Goal: Information Seeking & Learning: Learn about a topic

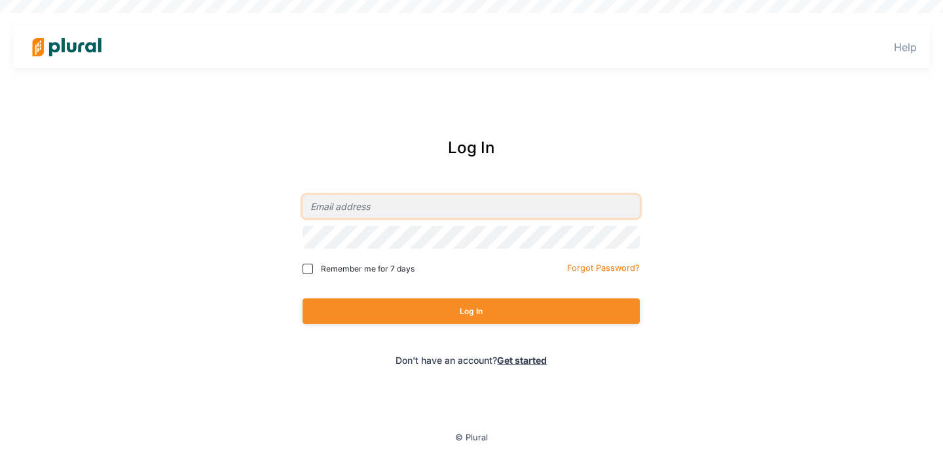
type input "[PERSON_NAME][EMAIL_ADDRESS][PERSON_NAME][DOMAIN_NAME]"
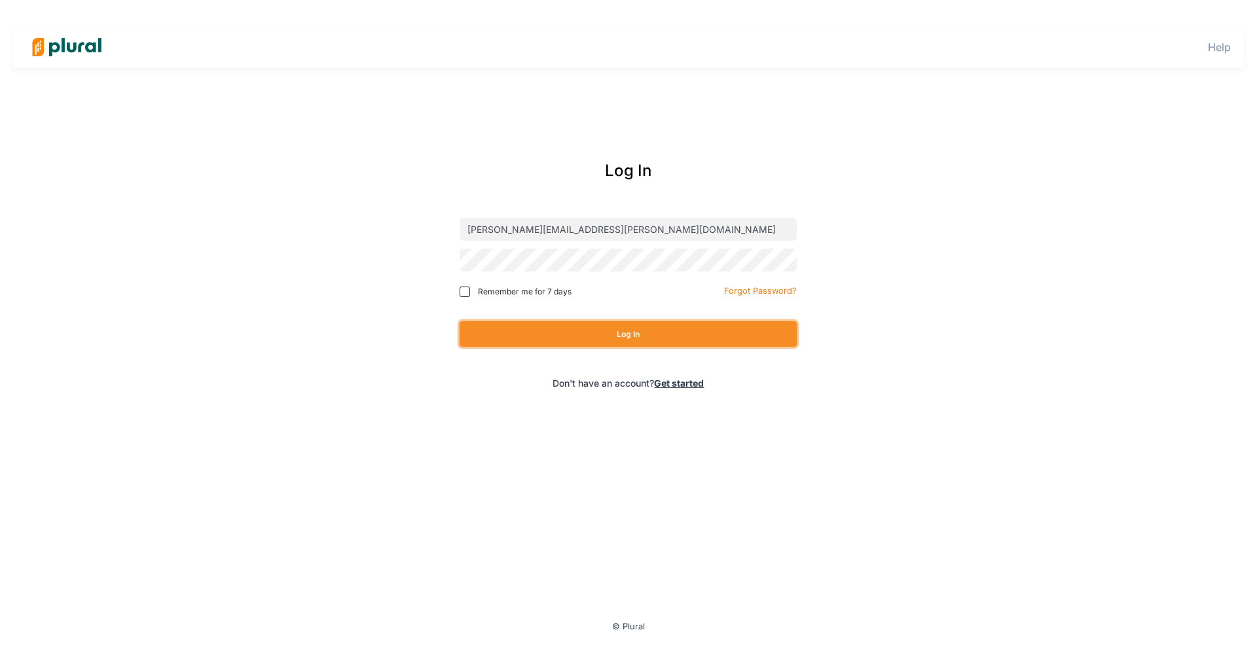
click at [558, 336] on button "Log In" at bounding box center [628, 334] width 337 height 26
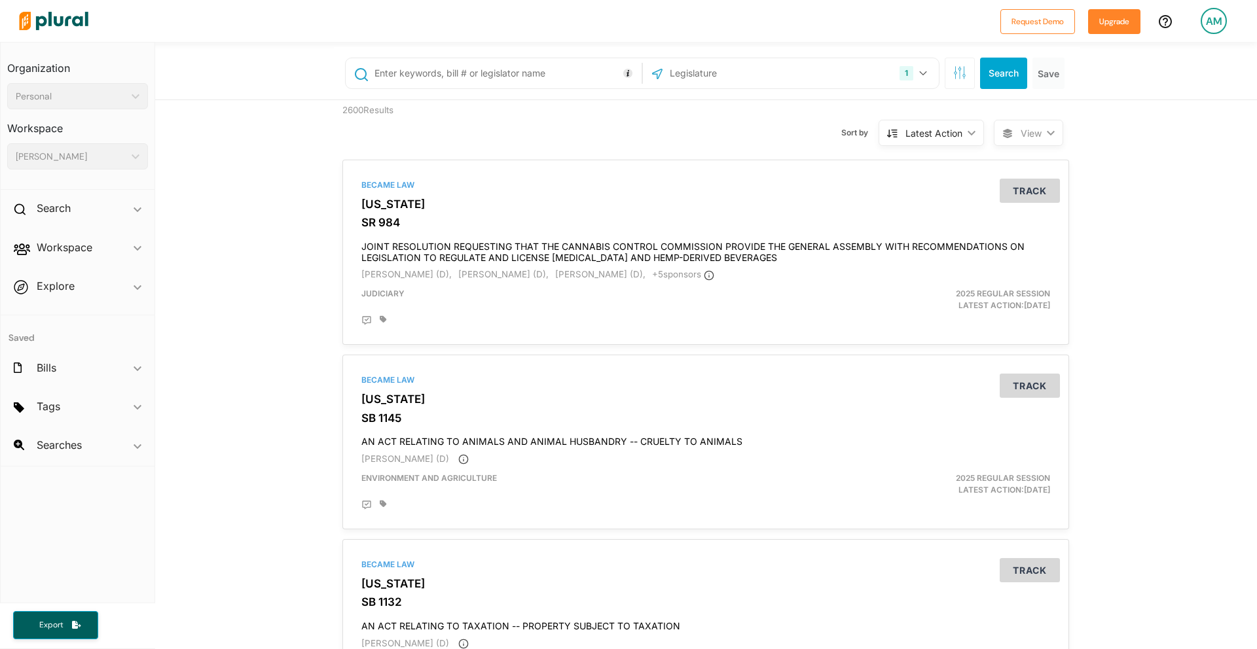
click at [441, 67] on input "text" at bounding box center [505, 73] width 265 height 25
type input "1043"
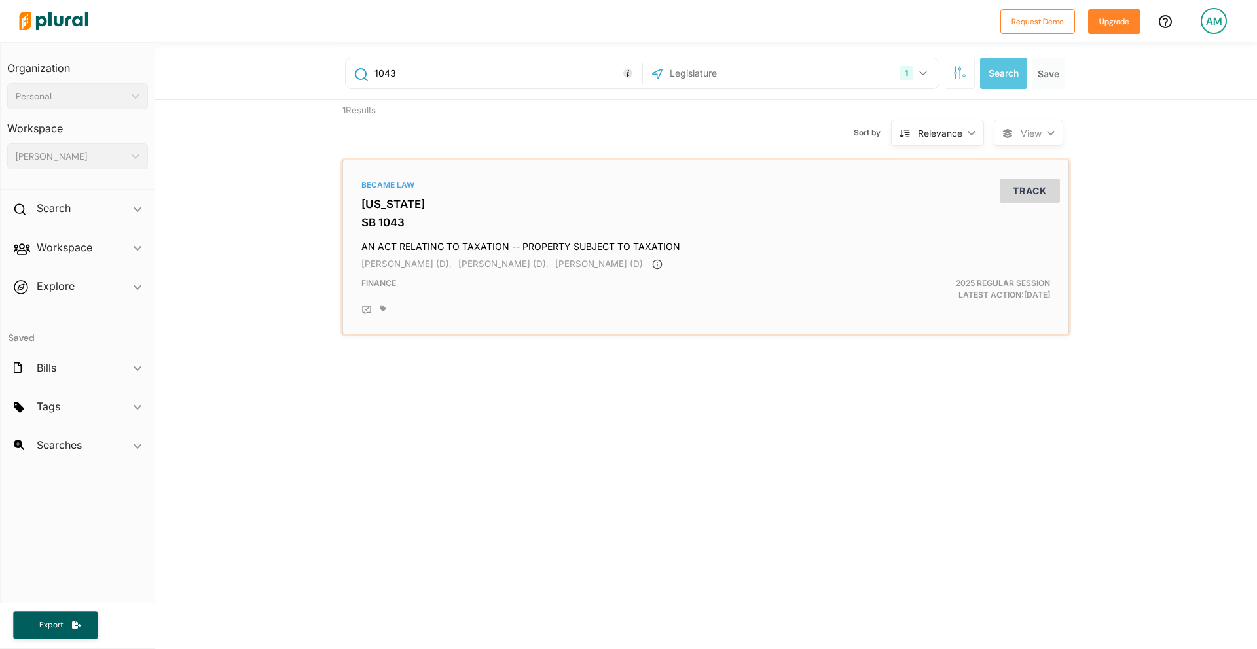
click at [398, 213] on div "Became Law [US_STATE] SB 1043 AN ACT RELATING TO TAXATION -- PROPERTY SUBJECT T…" at bounding box center [705, 247] width 715 height 163
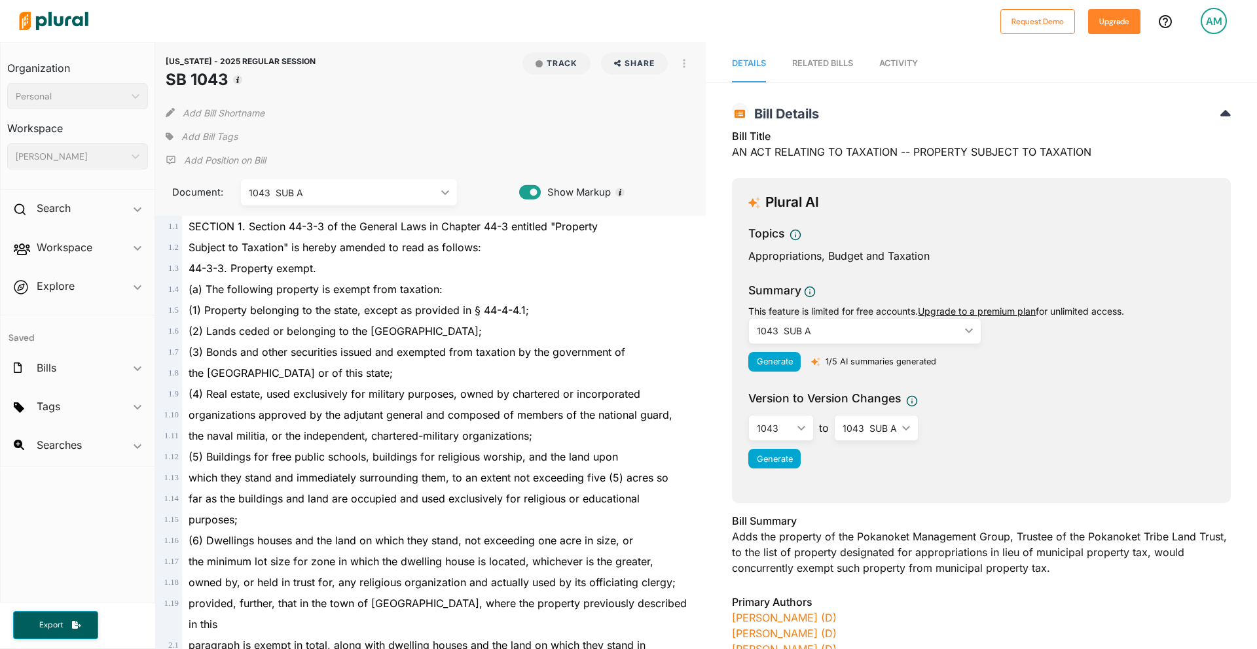
click at [624, 328] on div "1043 SUB A" at bounding box center [858, 331] width 203 height 14
click at [624, 364] on div "1043" at bounding box center [807, 362] width 96 height 11
click at [624, 337] on div "1043" at bounding box center [858, 331] width 203 height 14
click at [886, 334] on div "1043 SUB A" at bounding box center [858, 331] width 203 height 14
click at [806, 364] on div "1043" at bounding box center [807, 362] width 96 height 11
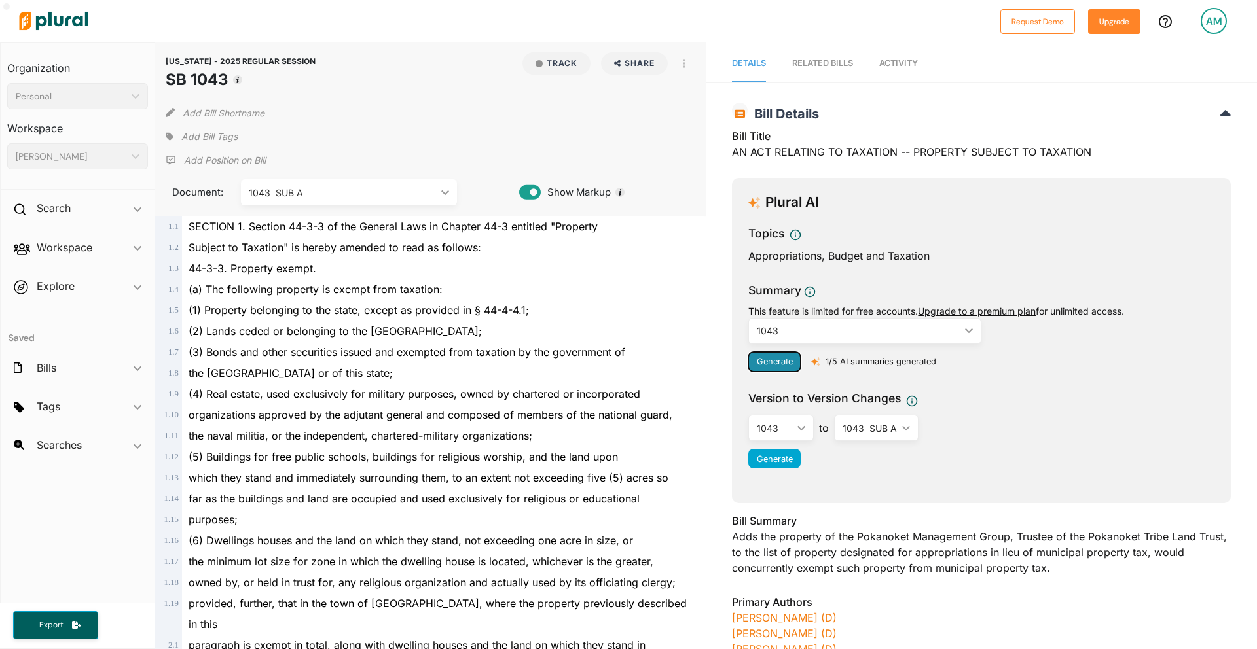
click at [780, 364] on span "Generate" at bounding box center [775, 362] width 36 height 10
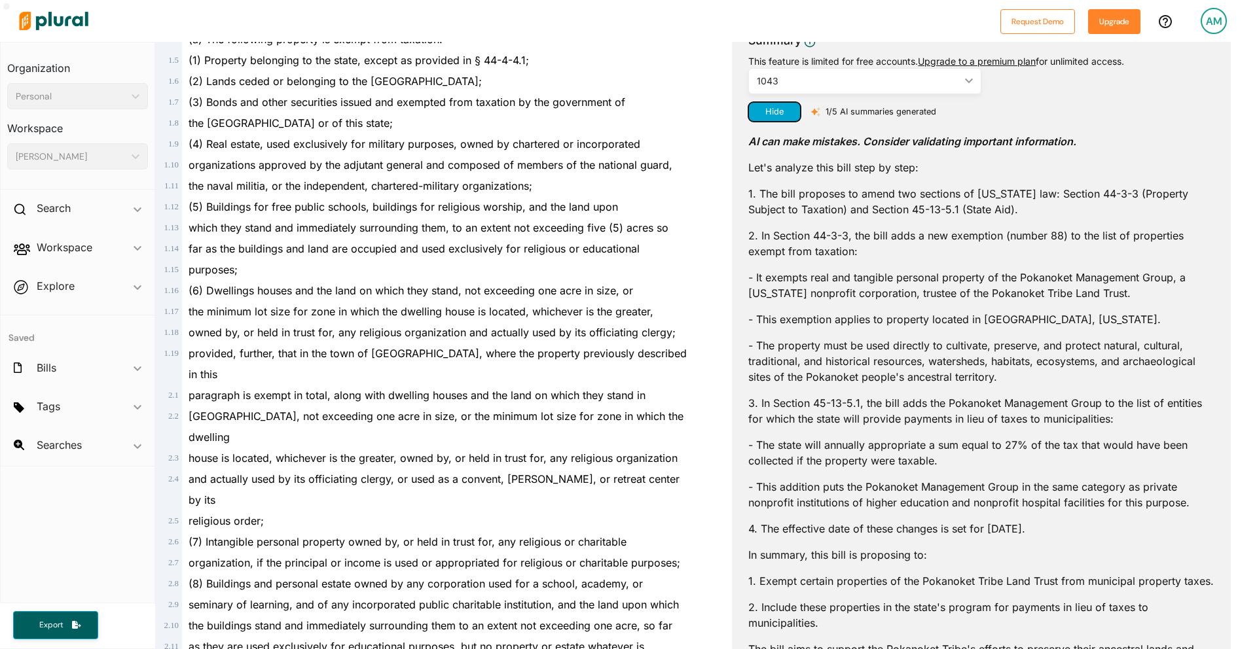
scroll to position [252, 0]
click at [809, 164] on p "Let's analyze this bill step by step:" at bounding box center [981, 166] width 466 height 16
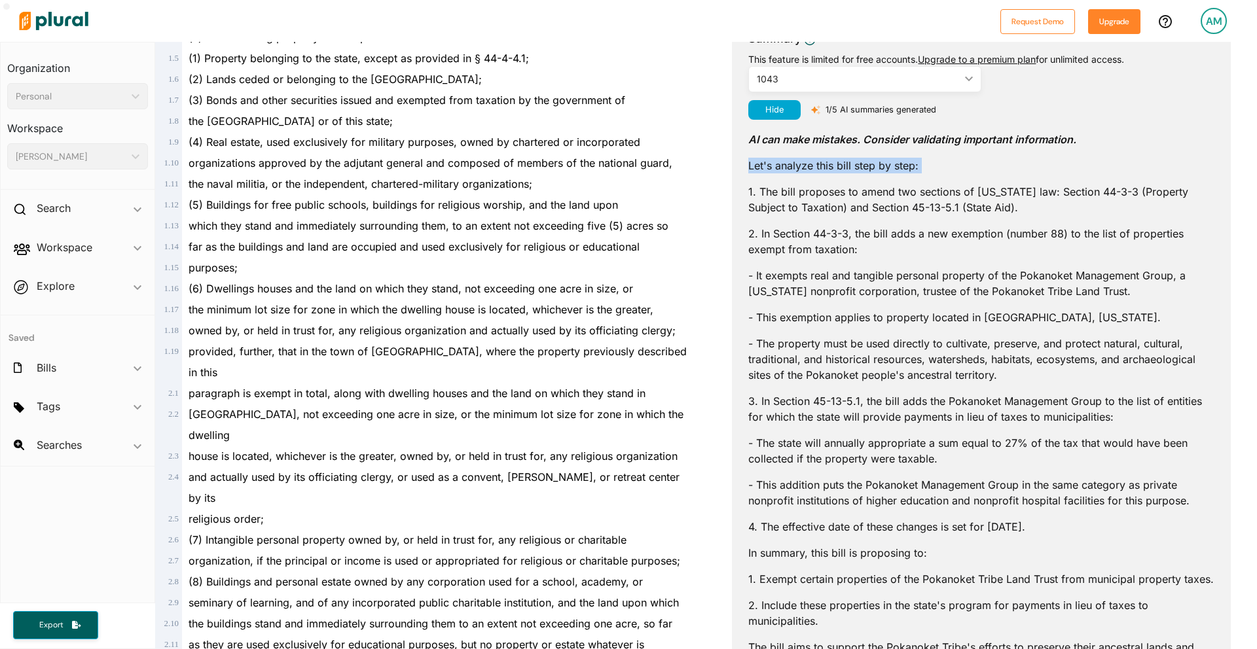
click at [809, 164] on p "Let's analyze this bill step by step:" at bounding box center [981, 166] width 466 height 16
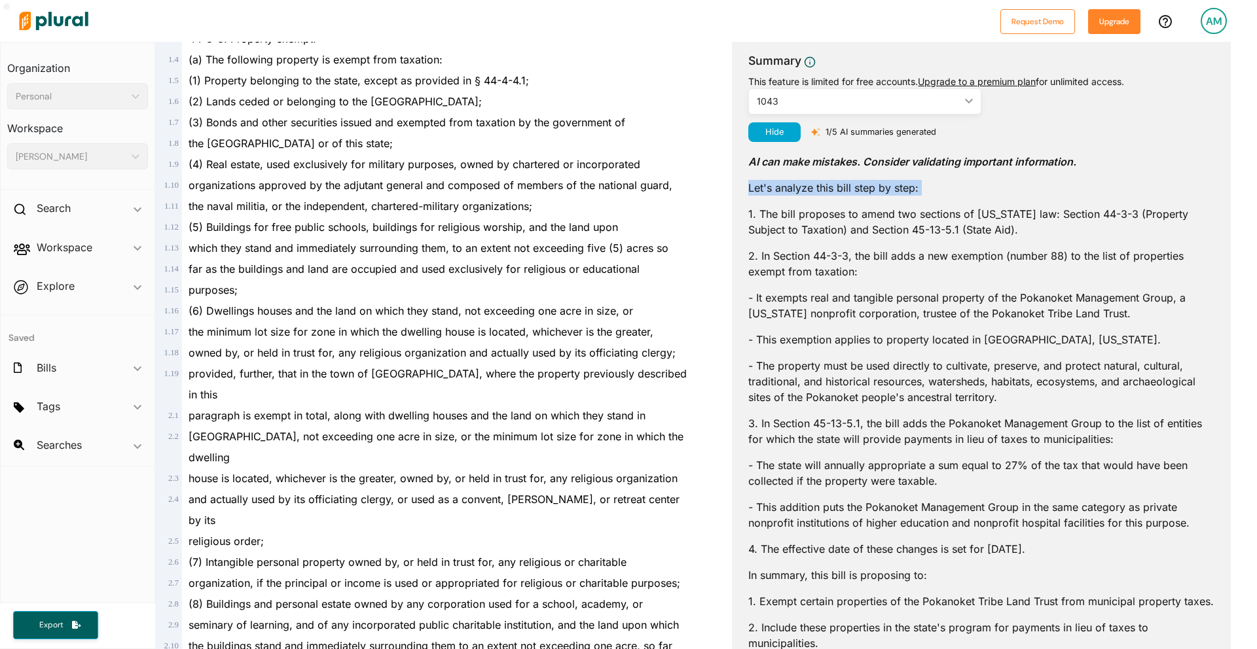
scroll to position [228, 0]
click at [800, 220] on p "1. The bill proposes to amend two sections of Rhode Island law: Section 44-3-3 …" at bounding box center [981, 223] width 466 height 31
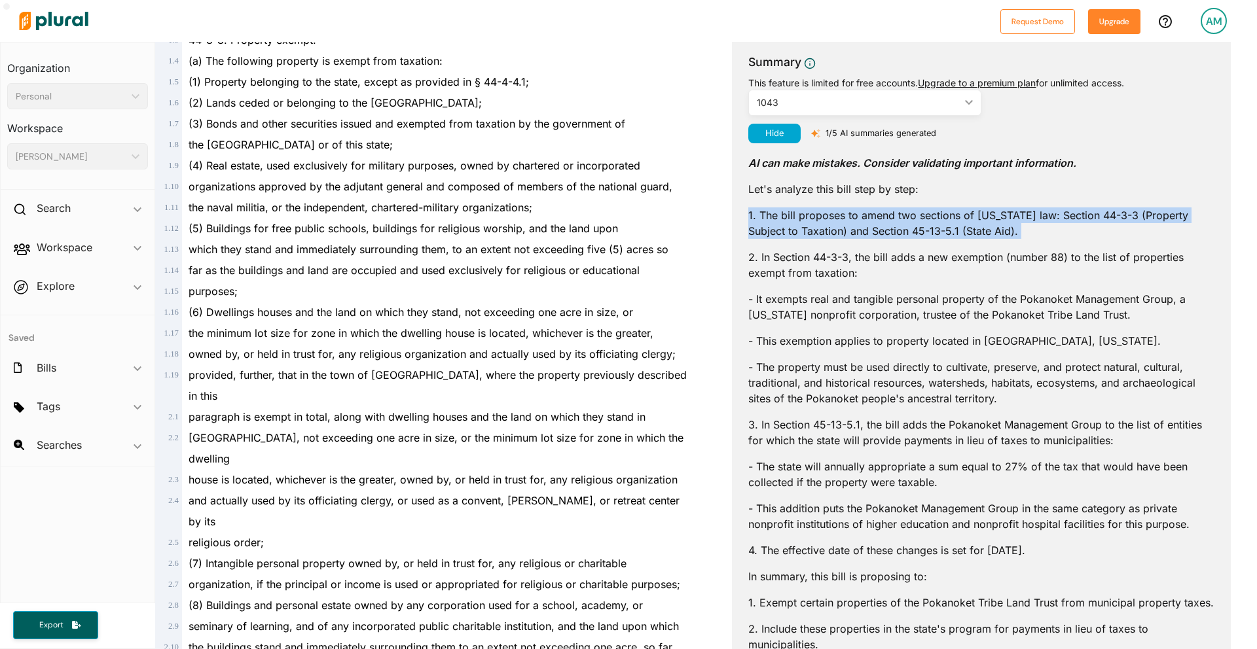
click at [800, 220] on p "1. The bill proposes to amend two sections of Rhode Island law: Section 44-3-3 …" at bounding box center [981, 223] width 466 height 31
click at [1039, 224] on p "1. The bill proposes to amend two sections of Rhode Island law: Section 44-3-3 …" at bounding box center [981, 223] width 466 height 31
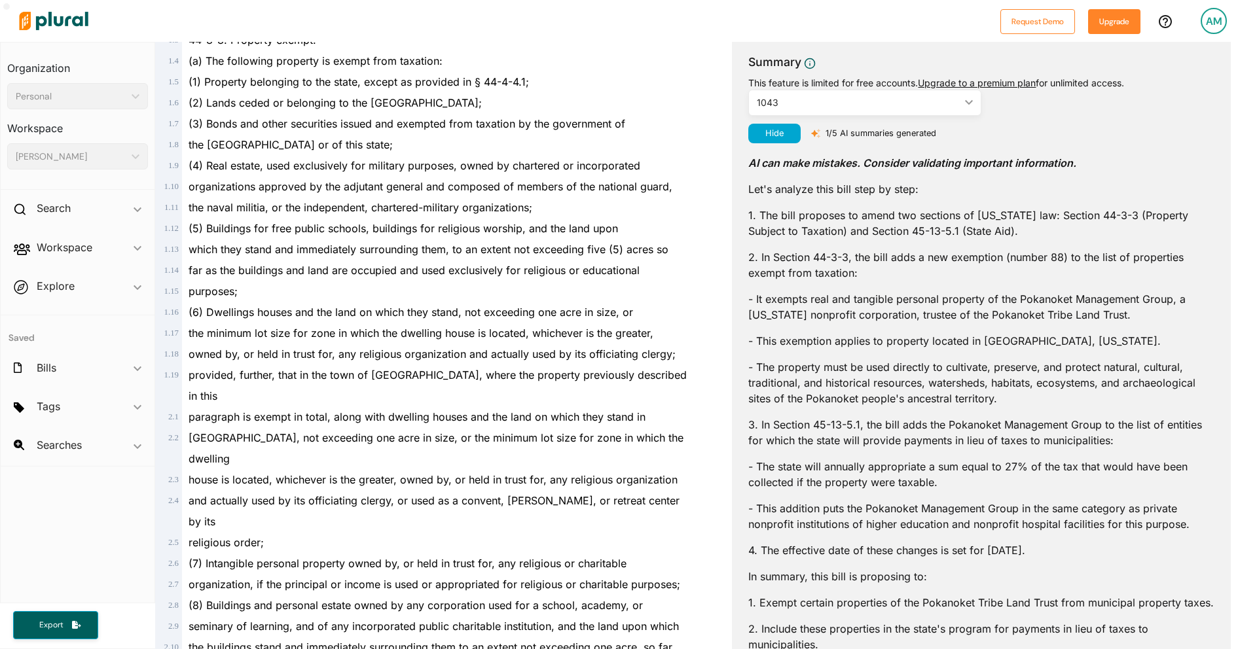
drag, startPoint x: 1024, startPoint y: 232, endPoint x: 717, endPoint y: 215, distance: 307.5
click at [717, 215] on div "RHODE ISLAND - 2025 REGULAR SESSION SB 1043 Bill Details Bill Title AN ACT RELA…" at bounding box center [981, 554] width 551 height 1374
click at [797, 263] on p "2. In Section 44-3-3, the bill adds a new exemption (number 88) to the list of …" at bounding box center [981, 264] width 466 height 31
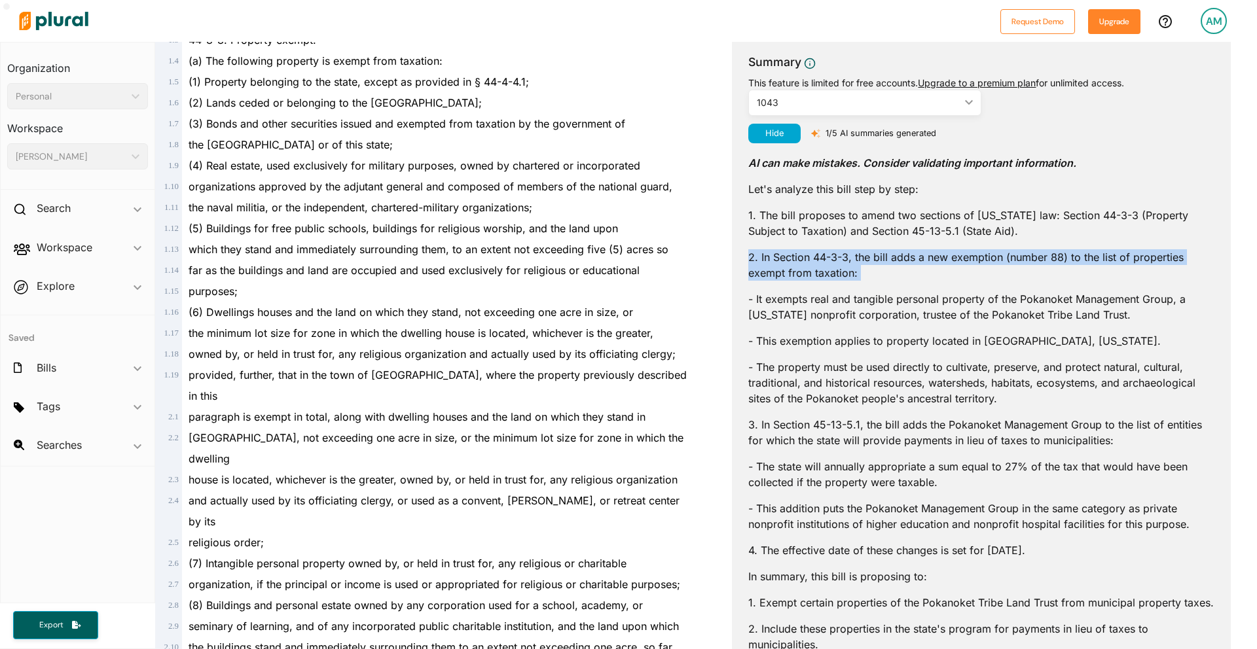
click at [797, 263] on p "2. In Section 44-3-3, the bill adds a new exemption (number 88) to the list of …" at bounding box center [981, 264] width 466 height 31
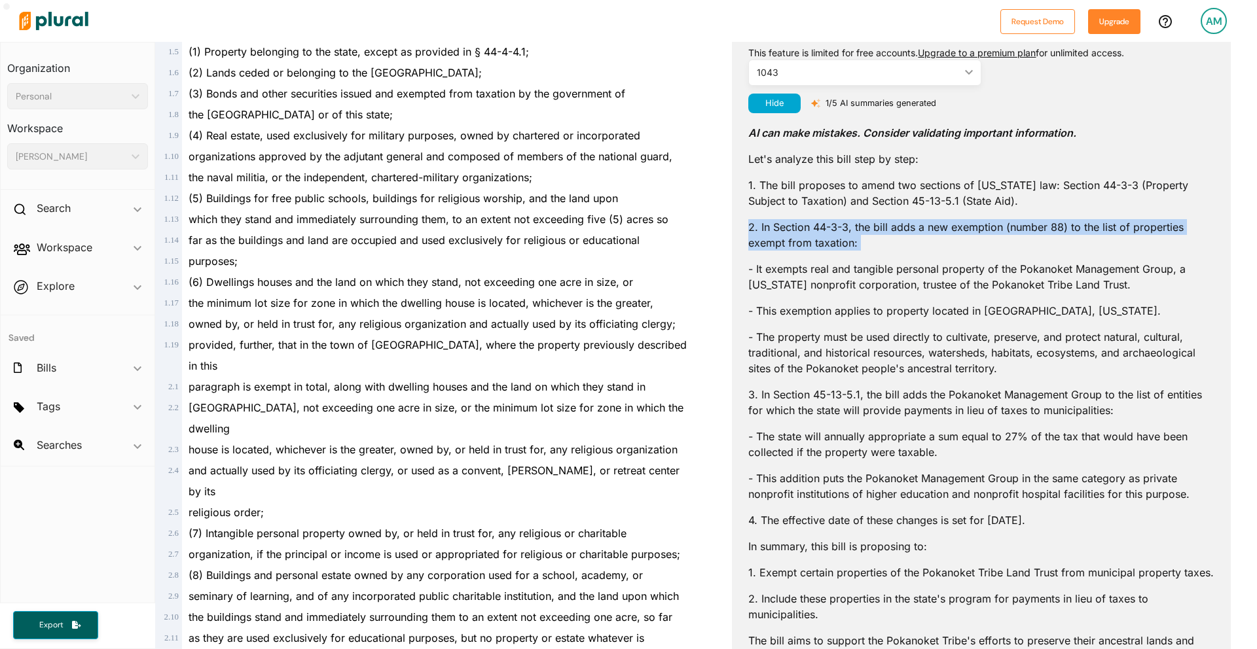
scroll to position [262, 0]
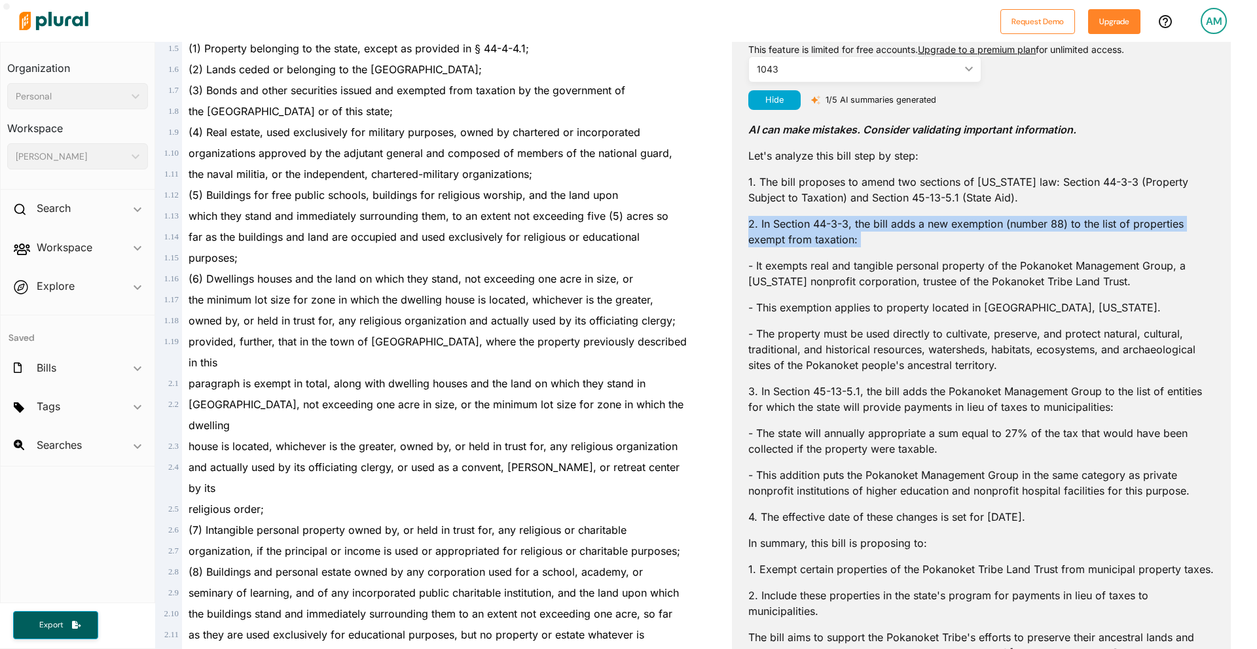
click at [854, 225] on p "2. In Section 44-3-3, the bill adds a new exemption (number 88) to the list of …" at bounding box center [981, 231] width 466 height 31
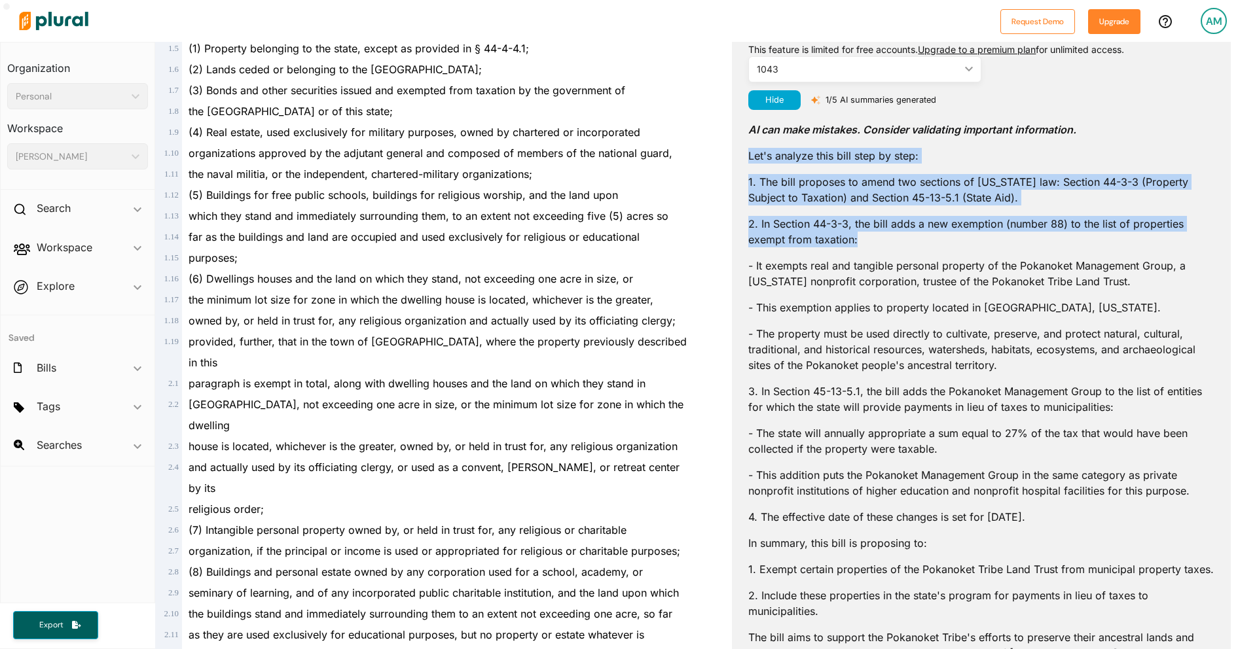
drag, startPoint x: 871, startPoint y: 241, endPoint x: 740, endPoint y: 150, distance: 159.5
click at [740, 150] on div "Plural AI Topics Appropriations, Budget and Taxation Summary This feature is li…" at bounding box center [981, 411] width 499 height 991
click at [846, 190] on p "1. The bill proposes to amend two sections of Rhode Island law: Section 44-3-3 …" at bounding box center [981, 189] width 466 height 31
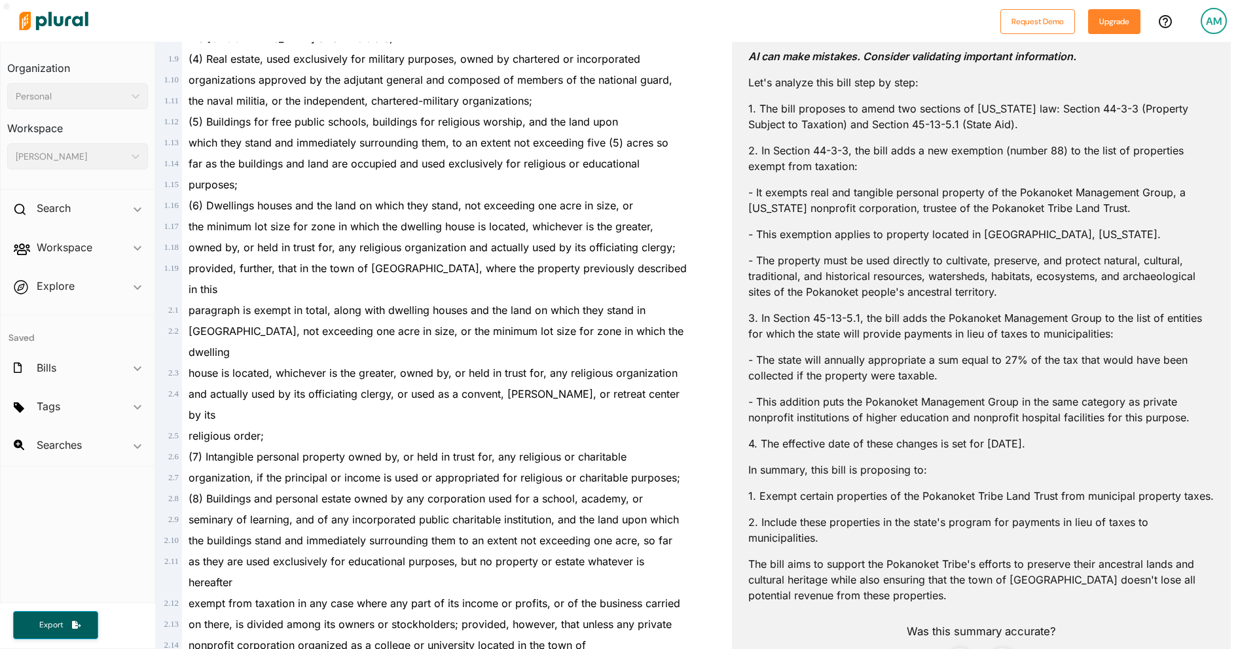
scroll to position [337, 0]
click at [790, 202] on p "- It exempts real and tangible personal property of the Pokanoket Management Gr…" at bounding box center [981, 198] width 466 height 31
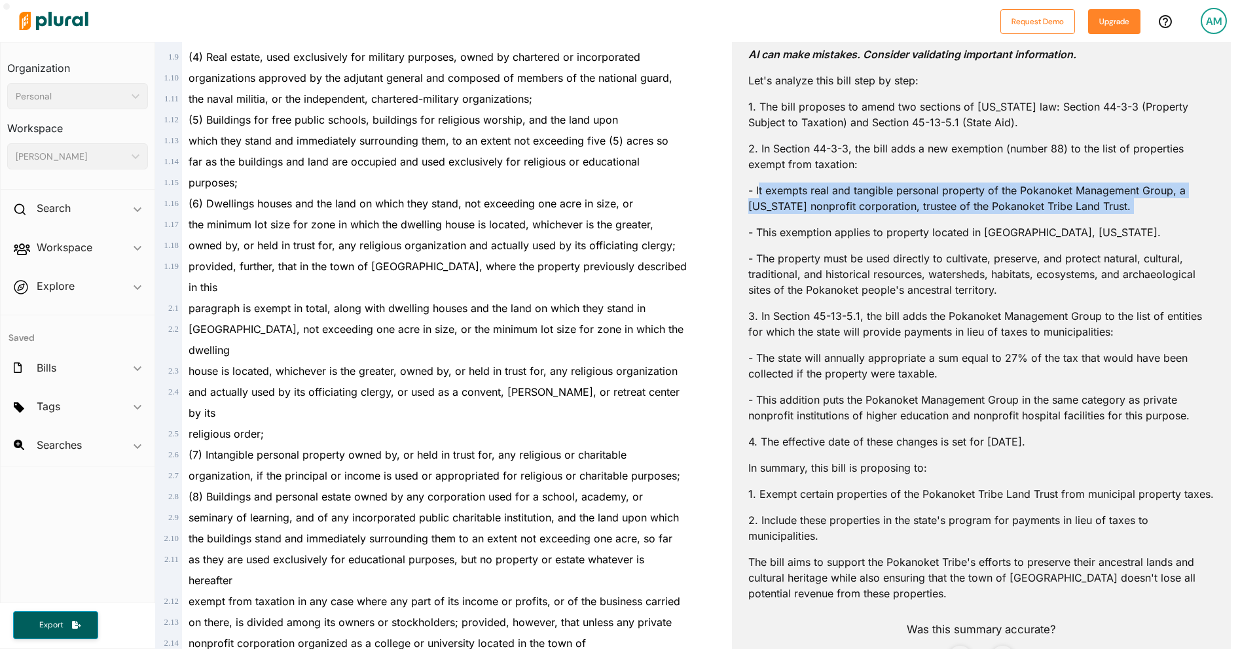
click at [790, 202] on p "- It exempts real and tangible personal property of the Pokanoket Management Gr…" at bounding box center [981, 198] width 466 height 31
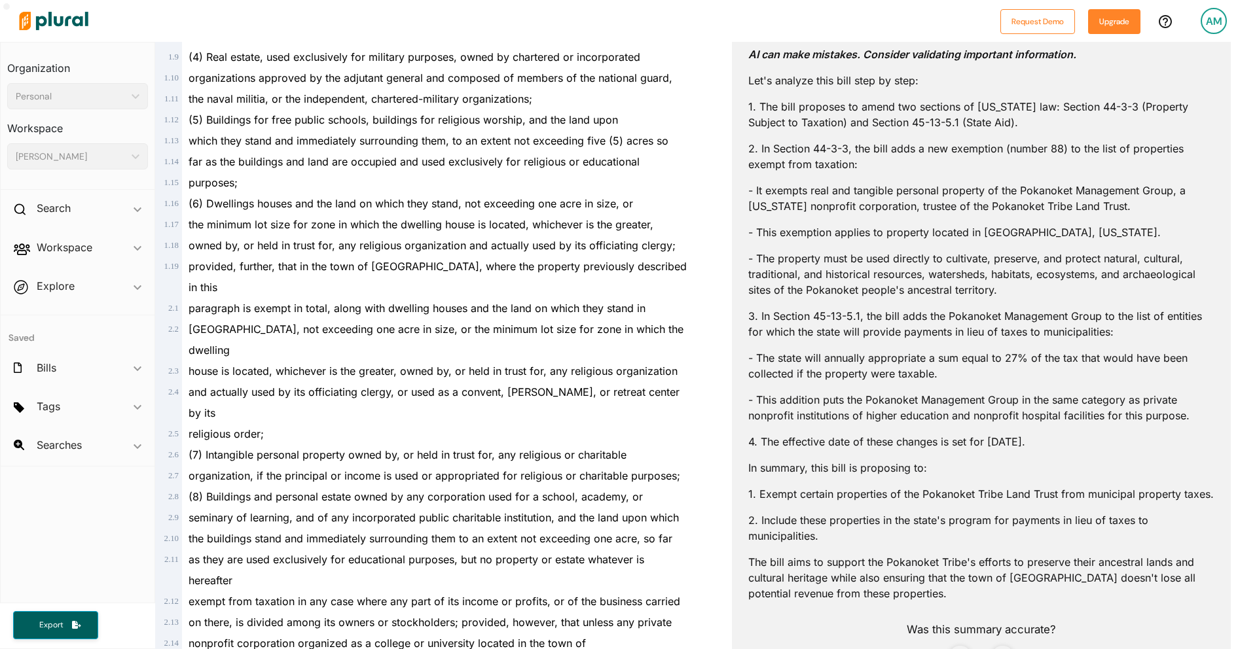
click at [798, 236] on p "- This exemption applies to property located in Bristol, Rhode Island." at bounding box center [981, 233] width 466 height 16
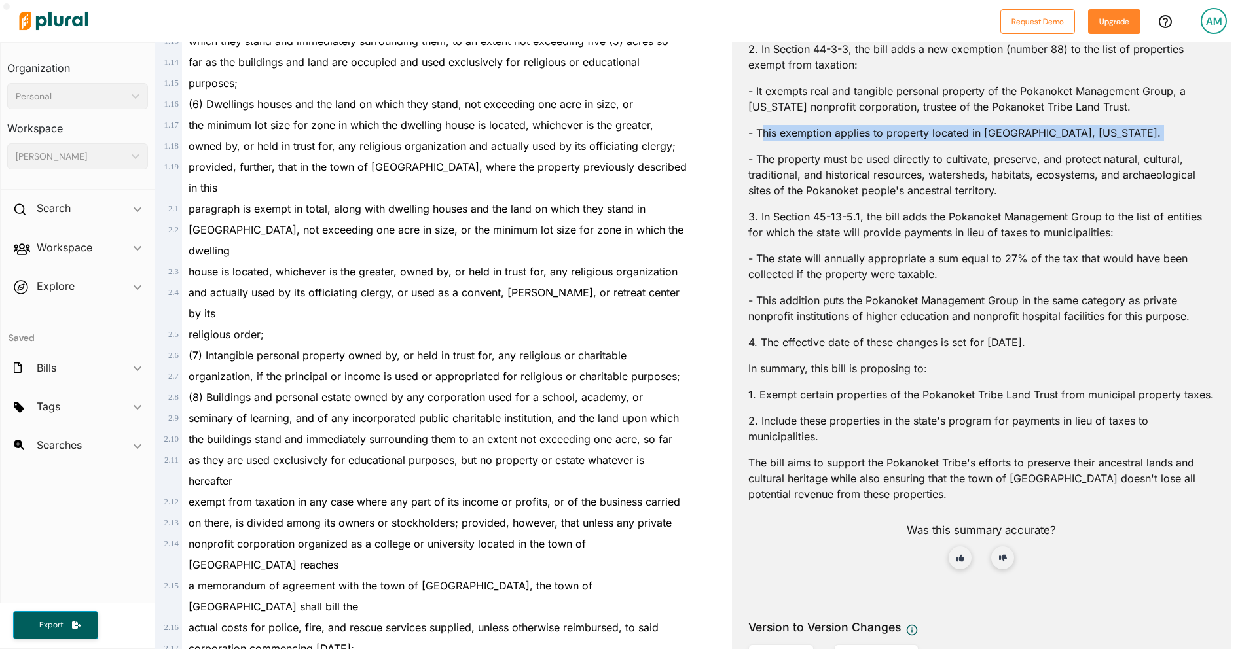
scroll to position [432, 0]
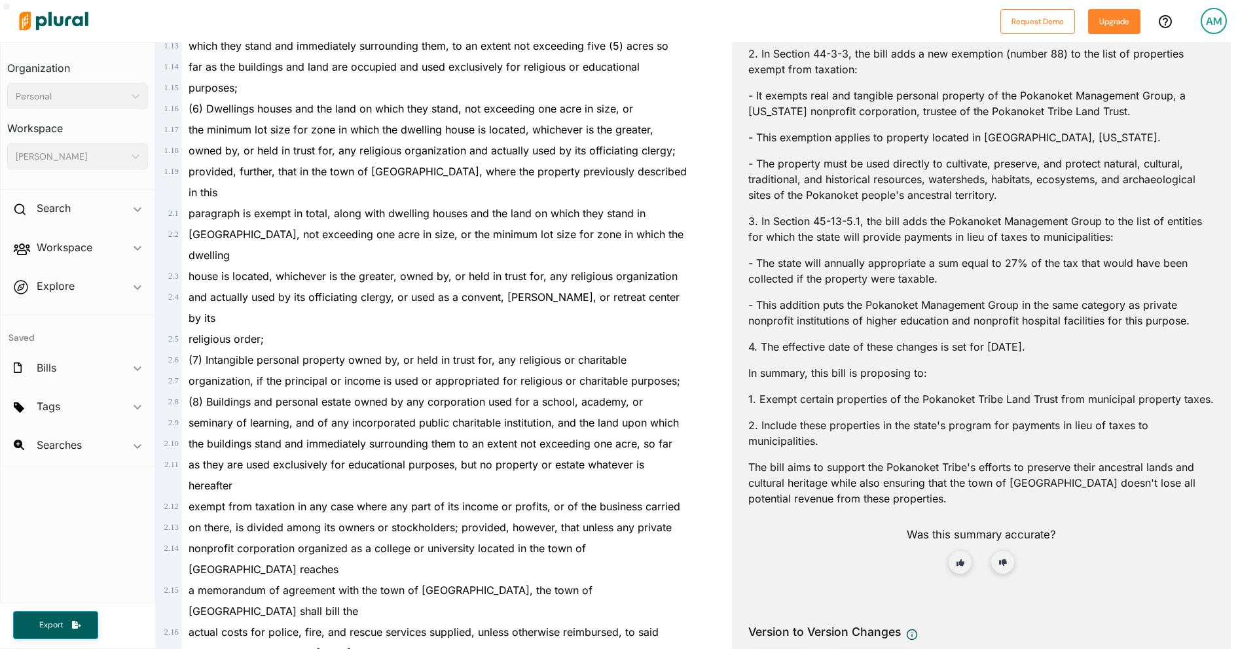
click at [869, 192] on p "- The property must be used directly to cultivate, preserve, and protect natura…" at bounding box center [981, 179] width 466 height 47
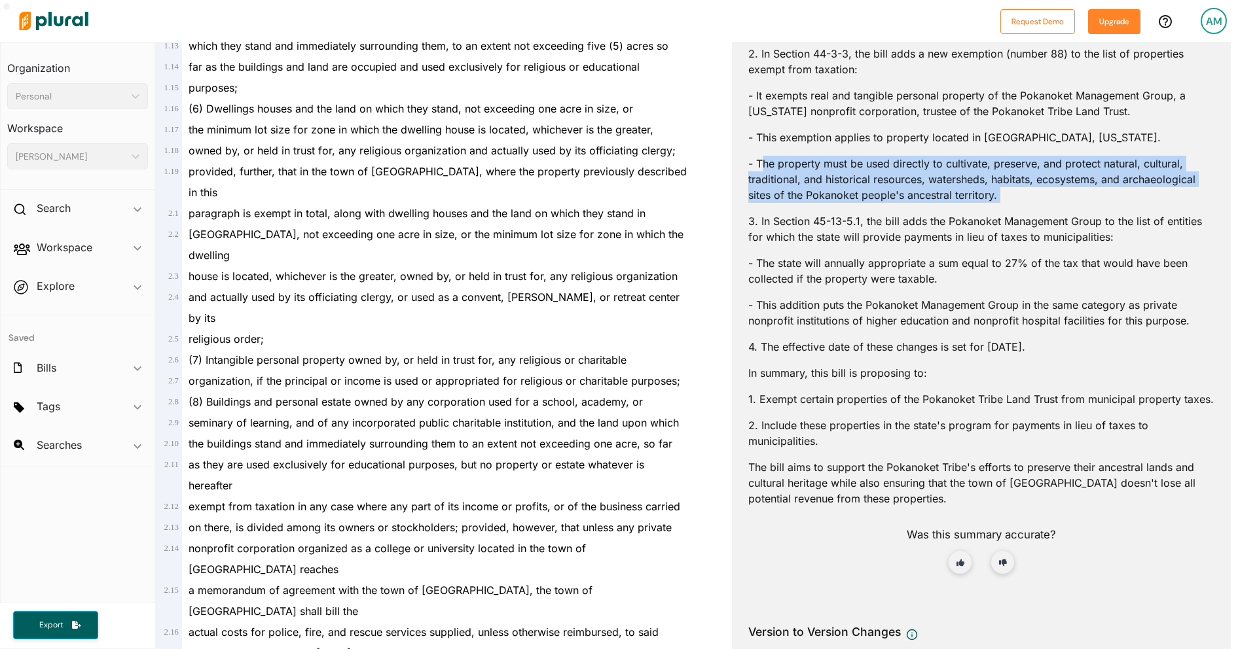
click at [869, 192] on p "- The property must be used directly to cultivate, preserve, and protect natura…" at bounding box center [981, 179] width 466 height 47
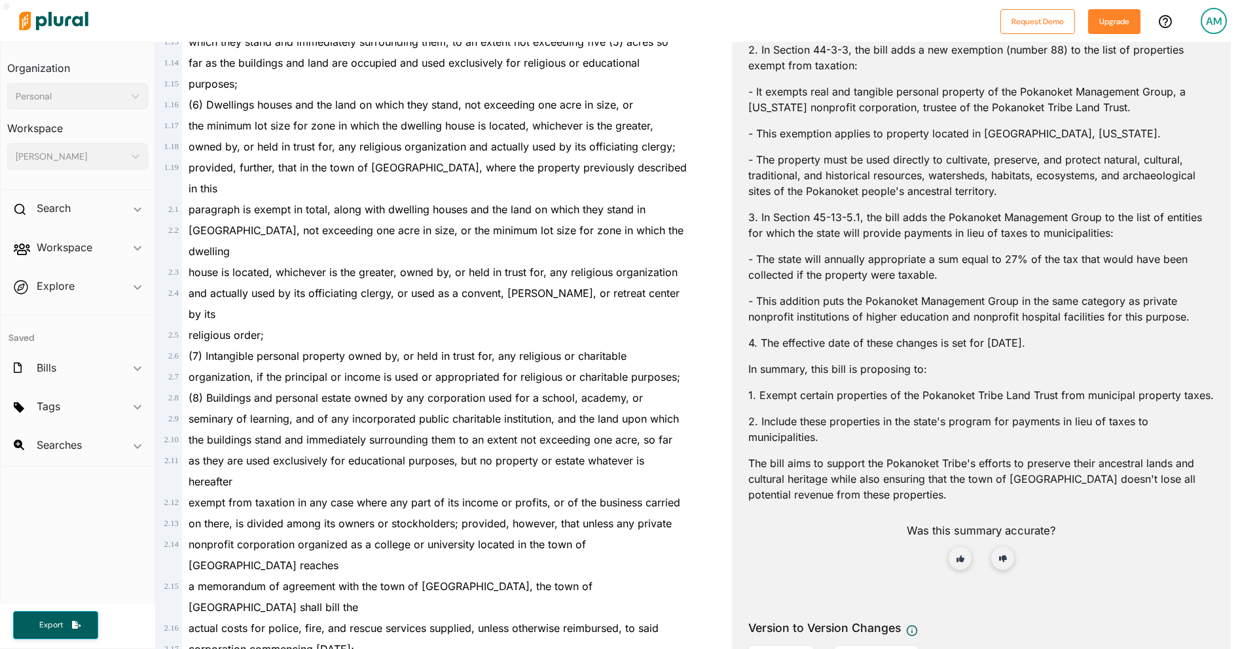
click at [833, 228] on p "3. In Section 45-13-5.1, the bill adds the Pokanoket Management Group to the li…" at bounding box center [981, 225] width 466 height 31
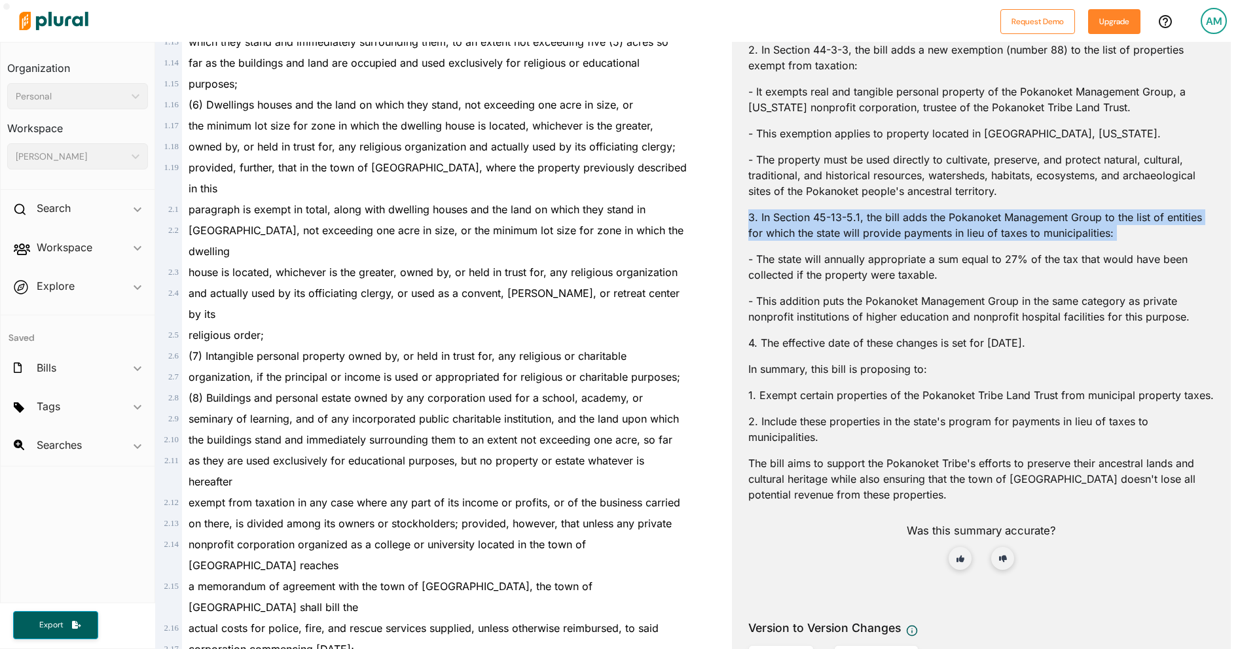
click at [833, 228] on p "3. In Section 45-13-5.1, the bill adds the Pokanoket Management Group to the li…" at bounding box center [981, 225] width 466 height 31
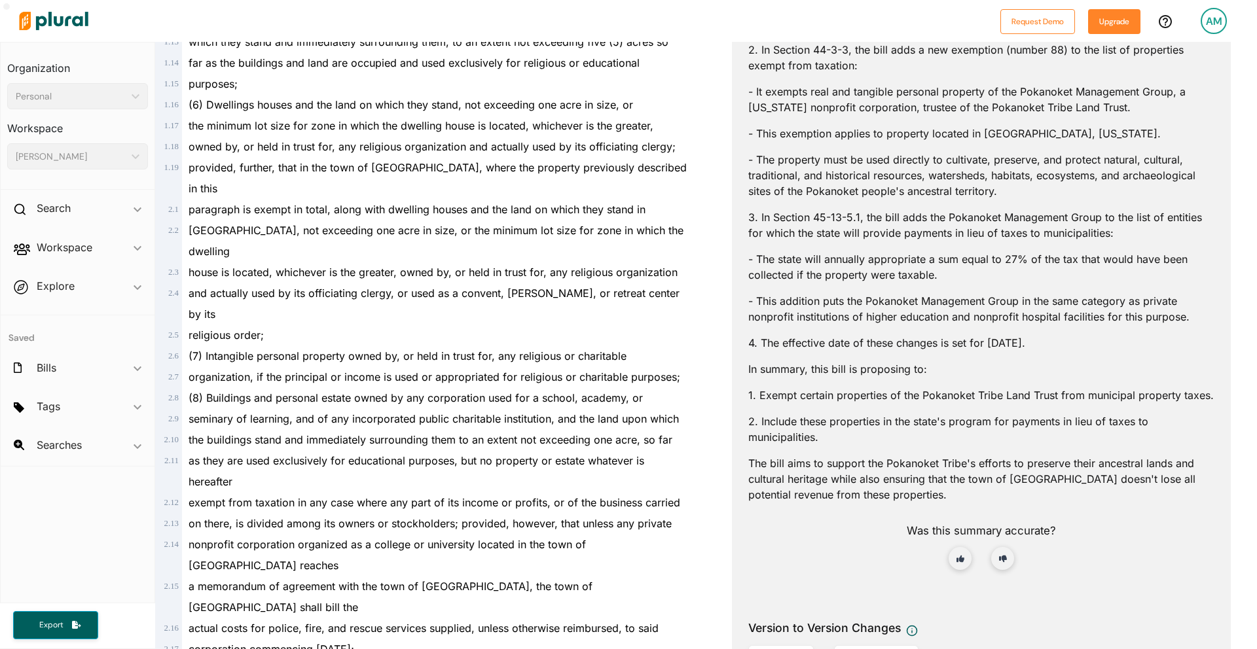
click at [893, 265] on p "- The state will annually appropriate a sum equal to 27% of the tax that would …" at bounding box center [981, 266] width 466 height 31
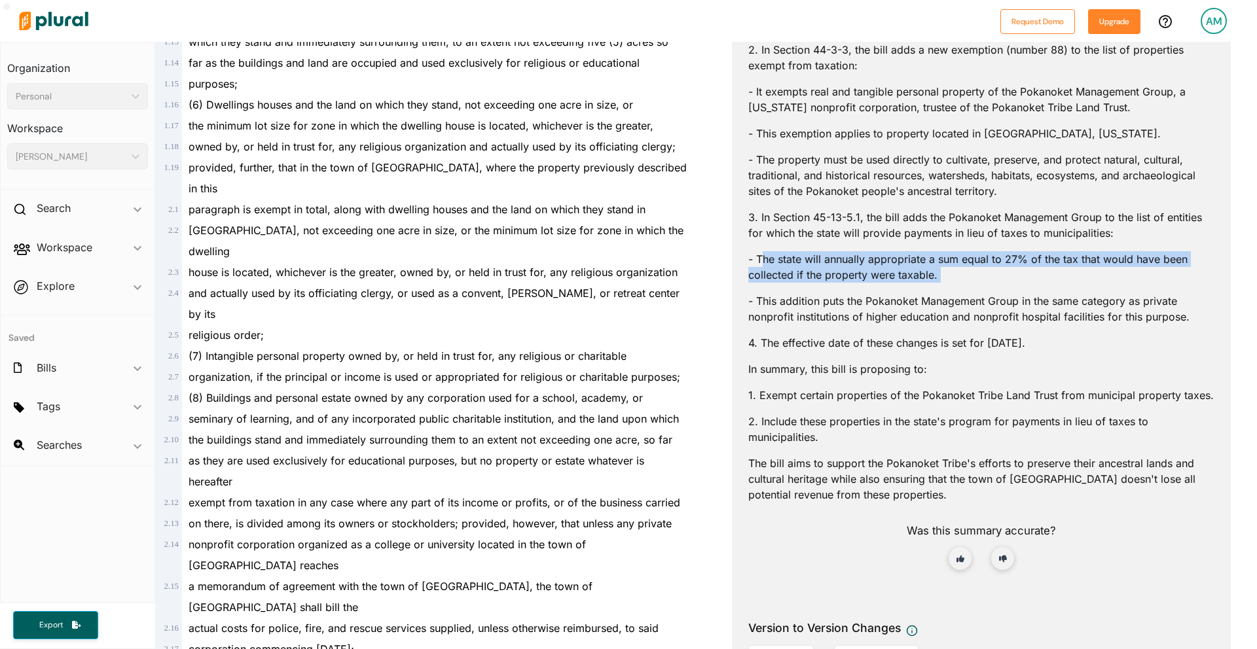
click at [893, 265] on p "- The state will annually appropriate a sum equal to 27% of the tax that would …" at bounding box center [981, 266] width 466 height 31
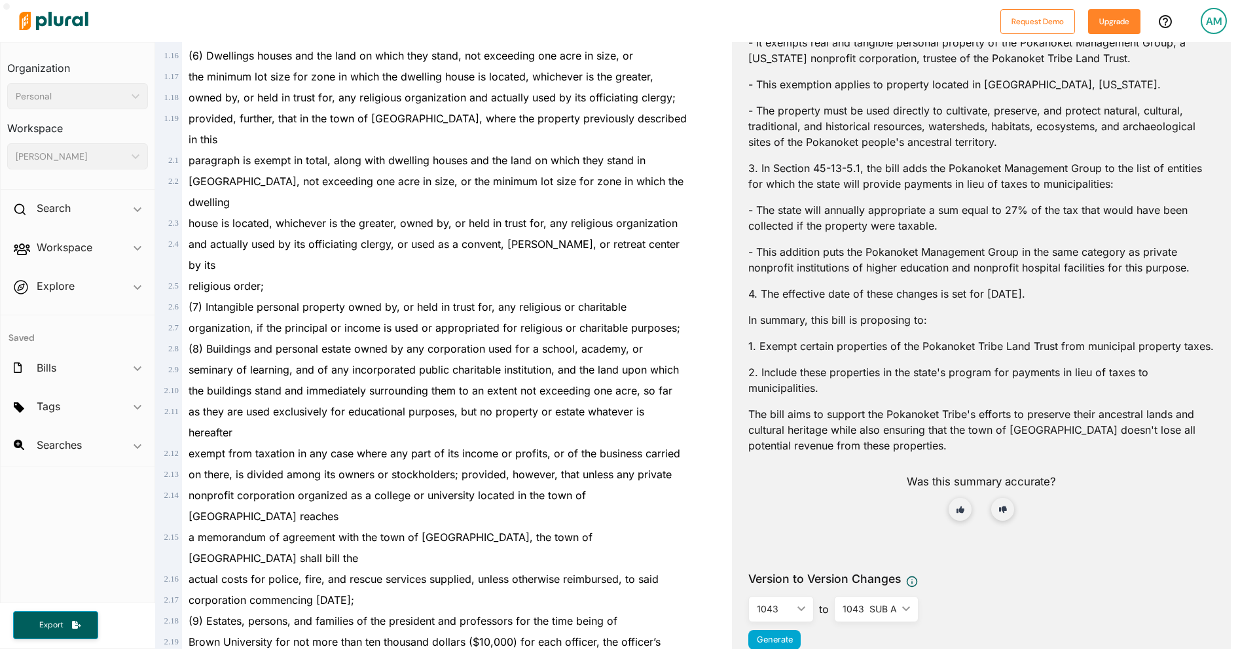
click at [974, 262] on p "- This addition puts the Pokanoket Management Group in the same category as pri…" at bounding box center [981, 259] width 466 height 31
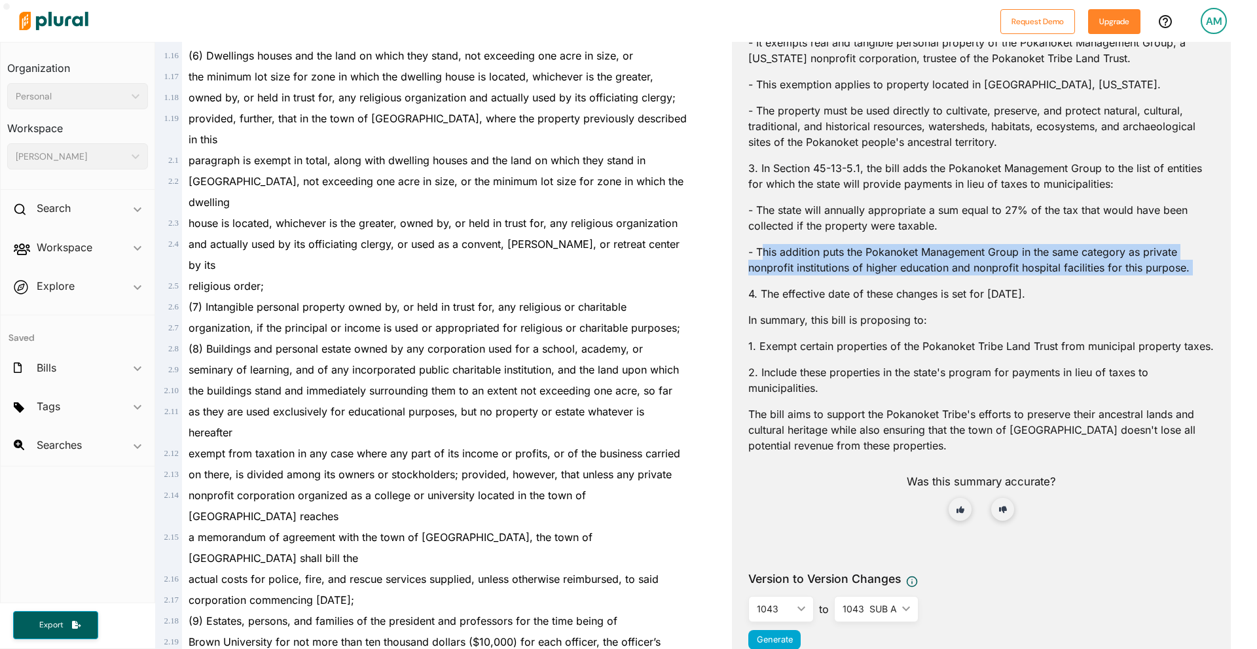
click at [974, 262] on p "- This addition puts the Pokanoket Management Group in the same category as pri…" at bounding box center [981, 259] width 466 height 31
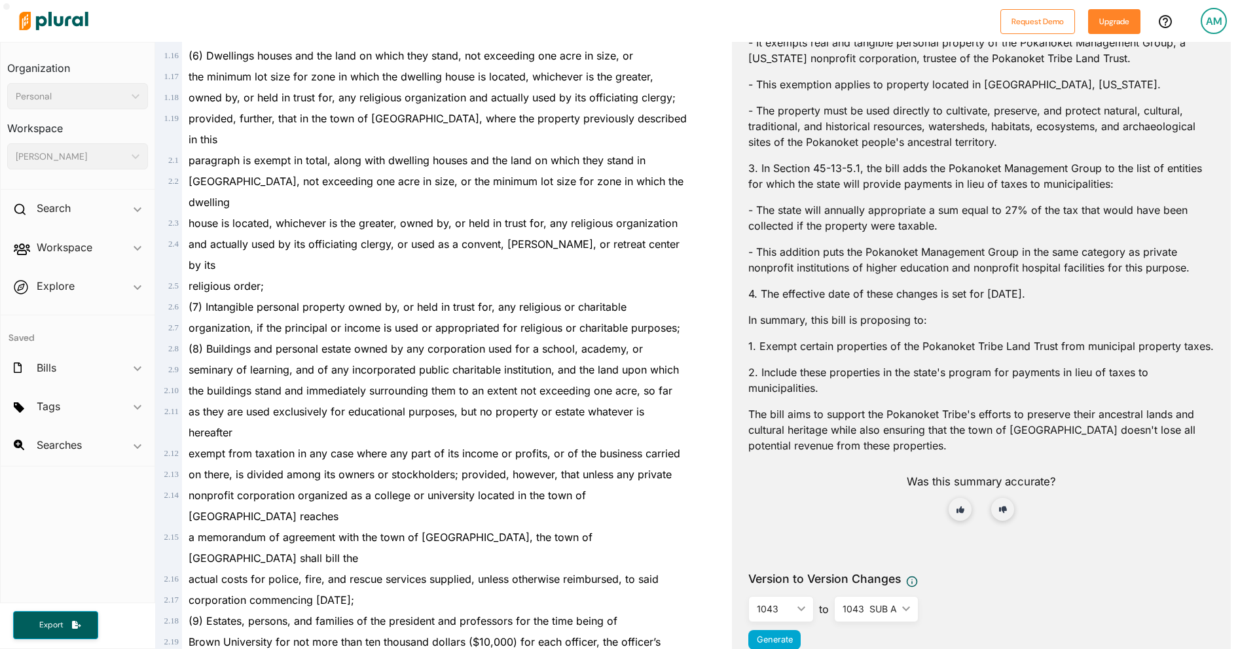
click at [847, 295] on p "4. The effective date of these changes is set for January 1, 2026." at bounding box center [981, 294] width 466 height 16
click at [777, 311] on div "AI can make mistakes. Consider validating important information. Let's analyze …" at bounding box center [981, 220] width 466 height 666
click at [866, 350] on p "1. Exempt certain properties of the Pokanoket Tribe Land Trust from municipal p…" at bounding box center [981, 346] width 466 height 16
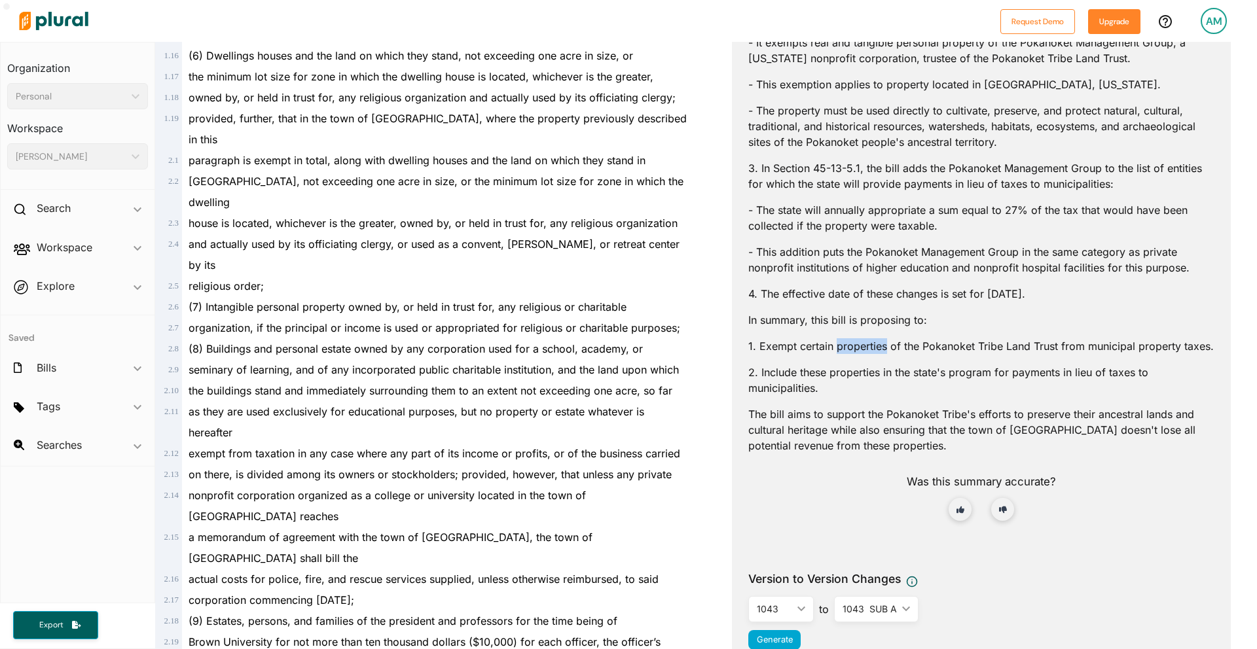
click at [866, 350] on p "1. Exempt certain properties of the Pokanoket Tribe Land Trust from municipal p…" at bounding box center [981, 346] width 466 height 16
click at [854, 377] on p "2. Include these properties in the state's program for payments in lieu of taxe…" at bounding box center [981, 380] width 466 height 31
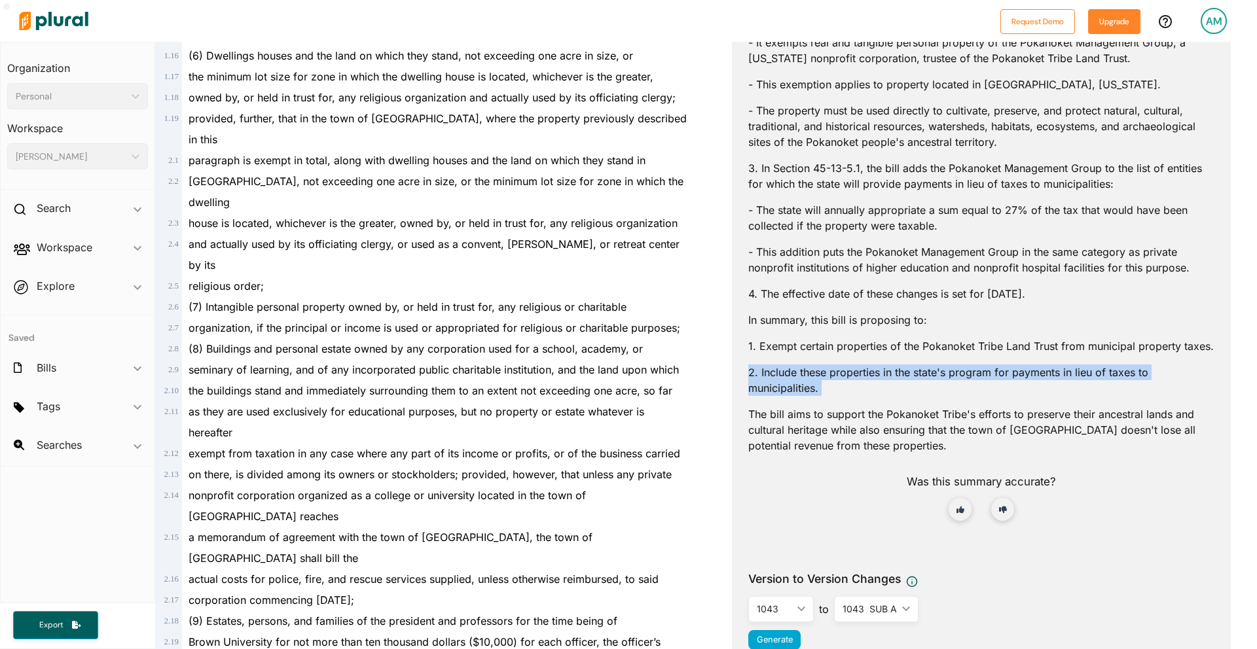
click at [854, 377] on p "2. Include these properties in the state's program for payments in lieu of taxe…" at bounding box center [981, 380] width 466 height 31
click at [835, 435] on p "The bill aims to support the Pokanoket Tribe's efforts to preserve their ancest…" at bounding box center [981, 430] width 466 height 47
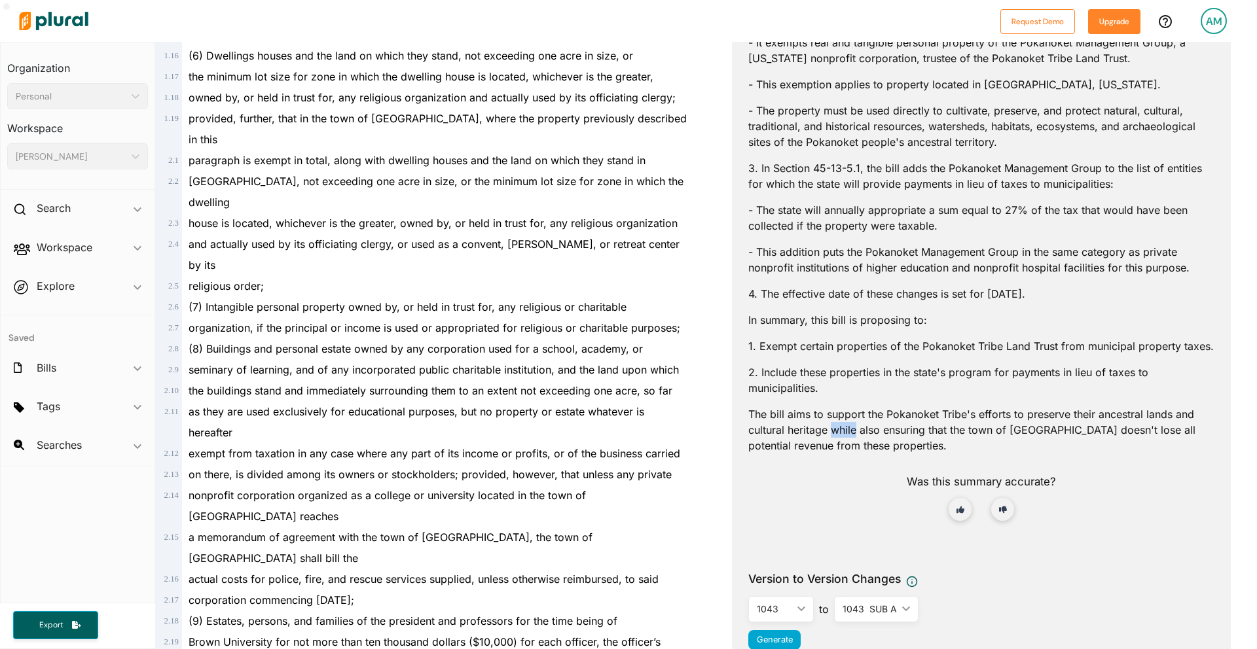
click at [835, 435] on p "The bill aims to support the Pokanoket Tribe's efforts to preserve their ancest…" at bounding box center [981, 430] width 466 height 47
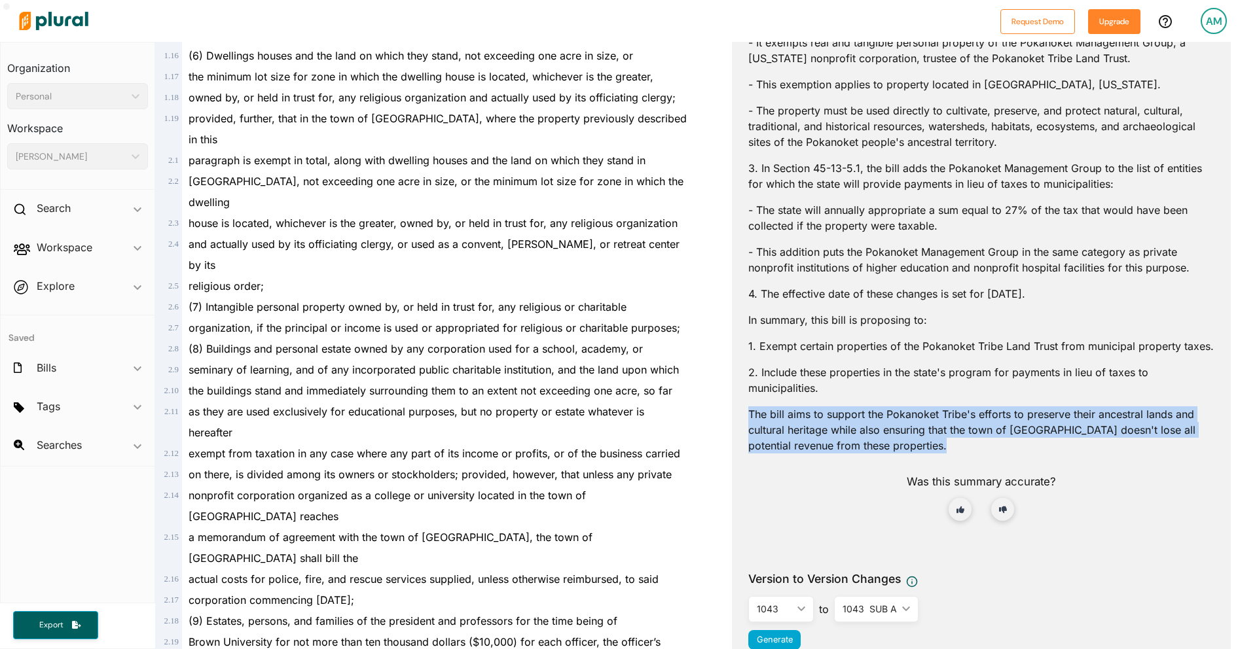
click at [835, 435] on p "The bill aims to support the Pokanoket Tribe's efforts to preserve their ancest…" at bounding box center [981, 430] width 466 height 47
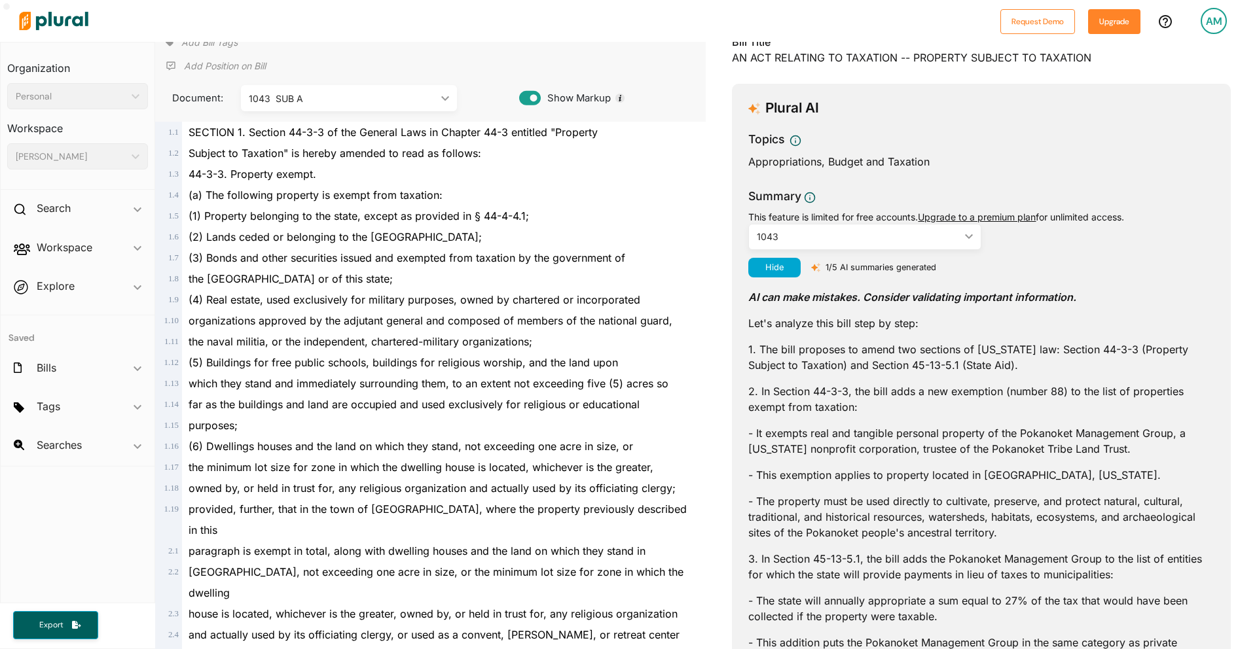
scroll to position [0, 0]
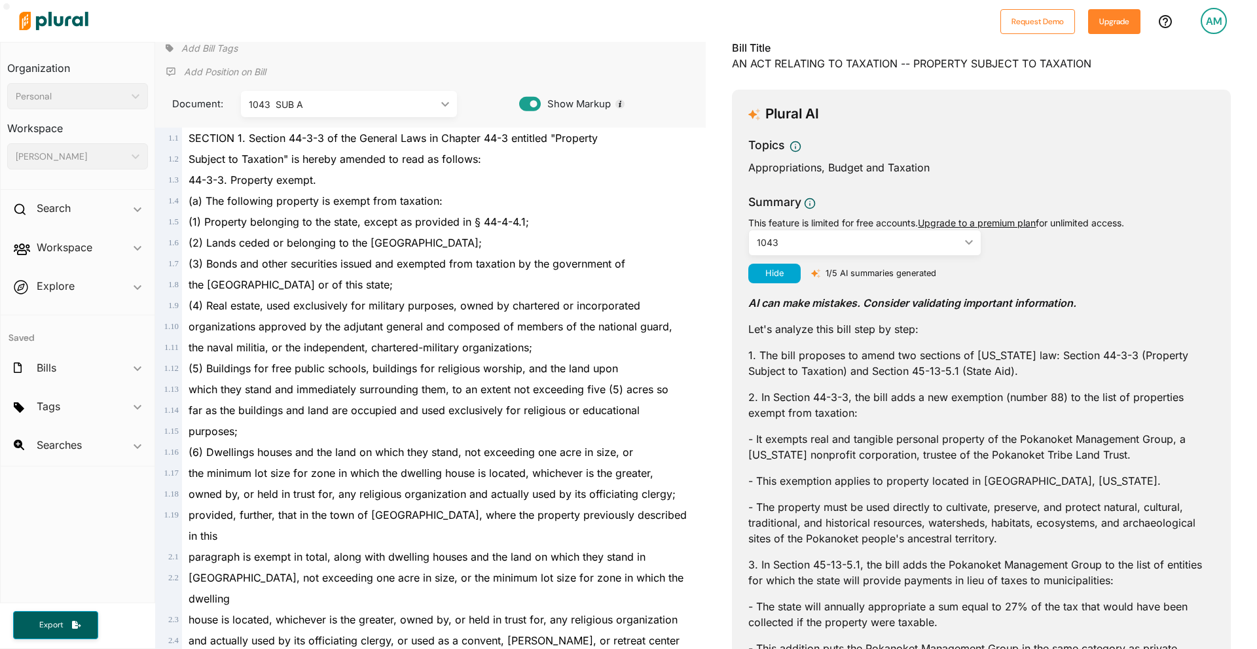
click at [934, 348] on p "1. The bill proposes to amend two sections of Rhode Island law: Section 44-3-3 …" at bounding box center [981, 363] width 466 height 31
click at [916, 377] on p "1. The bill proposes to amend two sections of Rhode Island law: Section 44-3-3 …" at bounding box center [981, 361] width 466 height 31
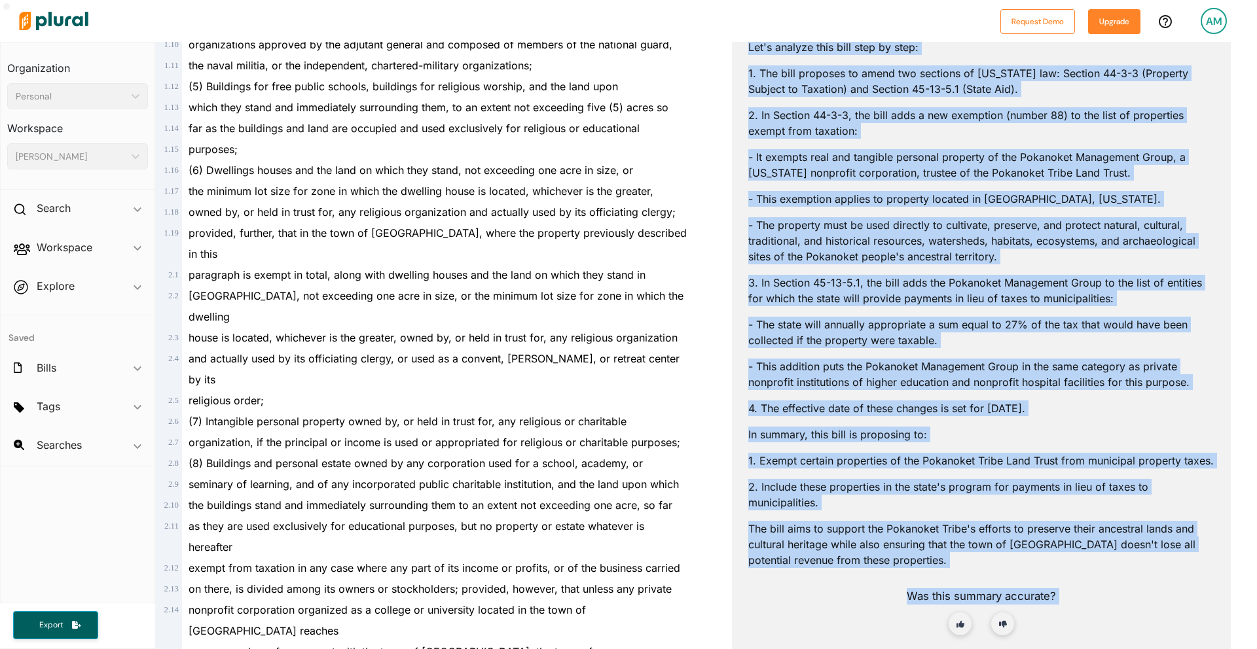
scroll to position [382, 0]
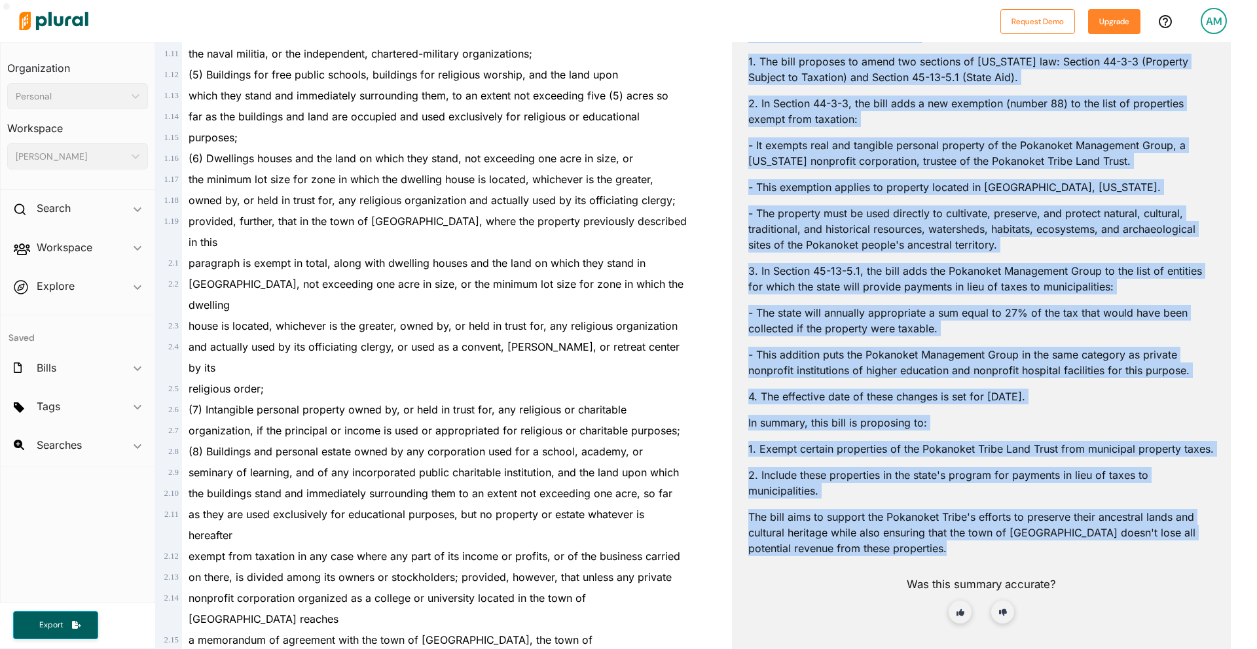
drag, startPoint x: 748, startPoint y: 331, endPoint x: 989, endPoint y: 558, distance: 331.6
click at [991, 559] on div "Plural AI Topics Appropriations, Budget and Taxation Summary This feature is li…" at bounding box center [981, 291] width 499 height 991
copy div "Let's analyze this bill step by step: 1. The bill proposes to amend two section…"
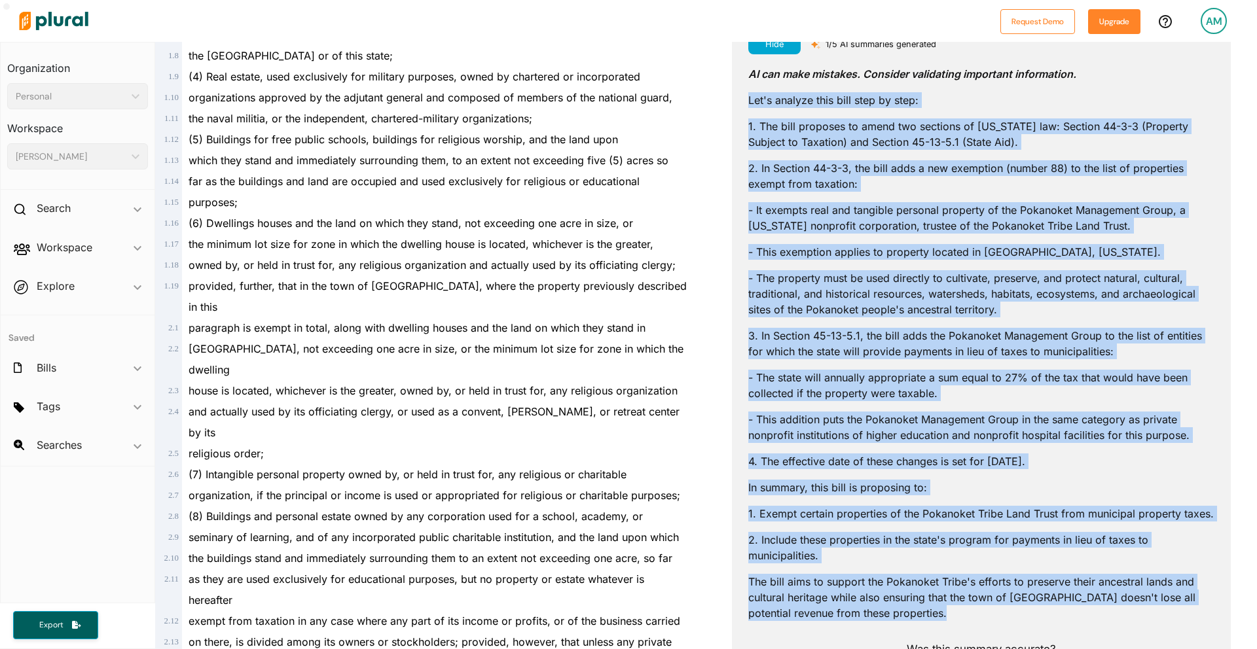
scroll to position [0, 0]
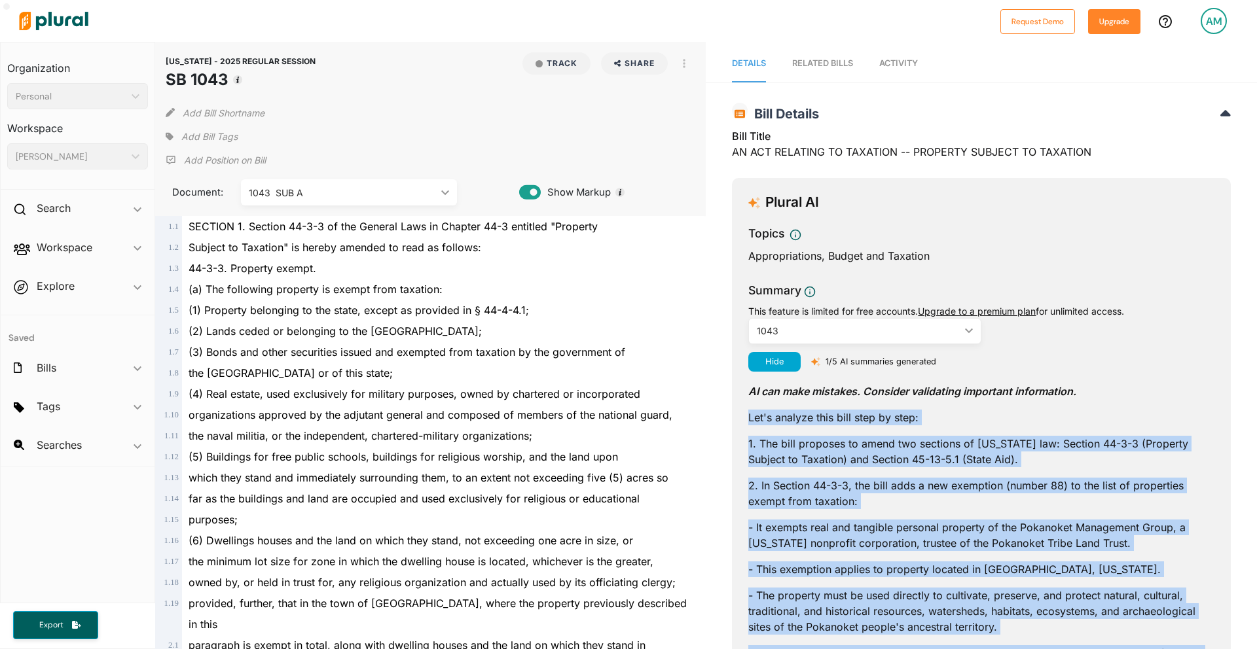
click at [787, 333] on div "1043" at bounding box center [858, 331] width 203 height 14
click at [798, 395] on div "1043 SUB A" at bounding box center [807, 392] width 96 height 11
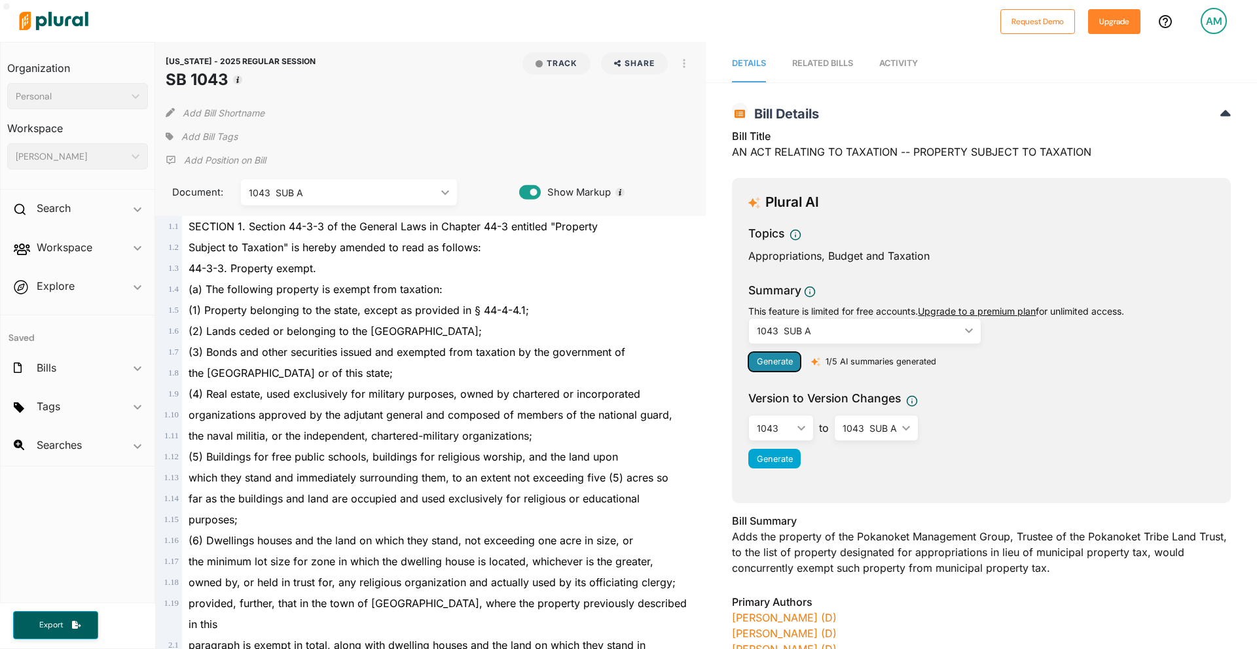
click at [772, 361] on span "Generate" at bounding box center [775, 362] width 36 height 10
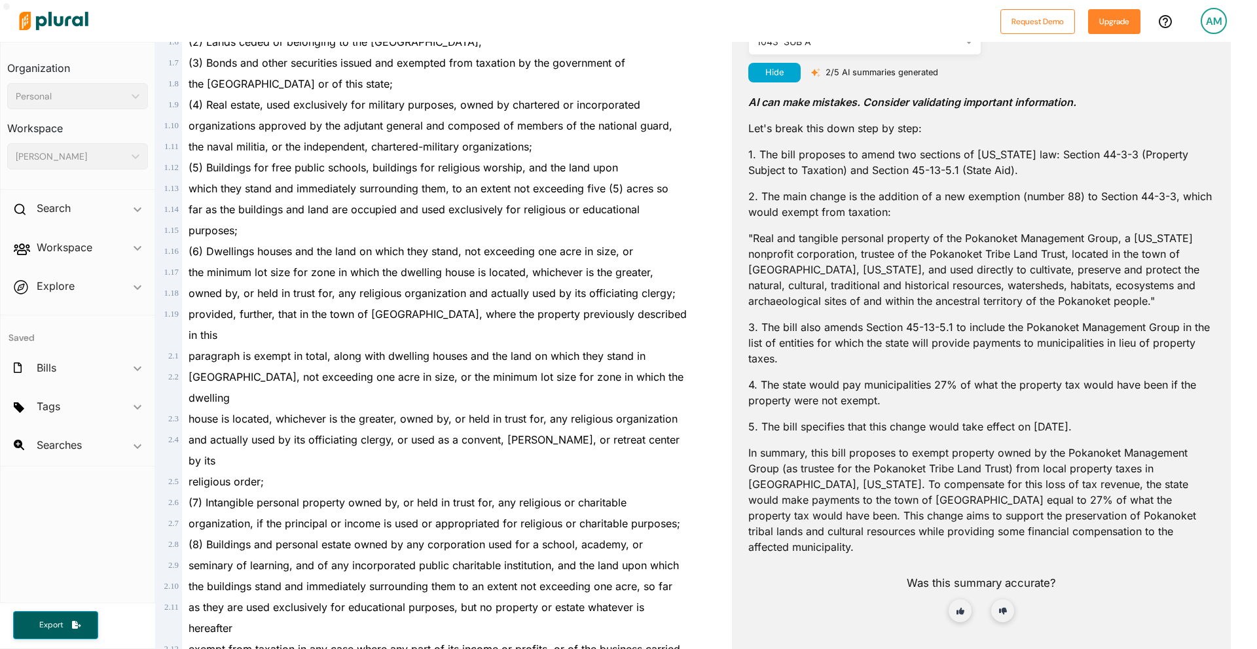
scroll to position [293, 0]
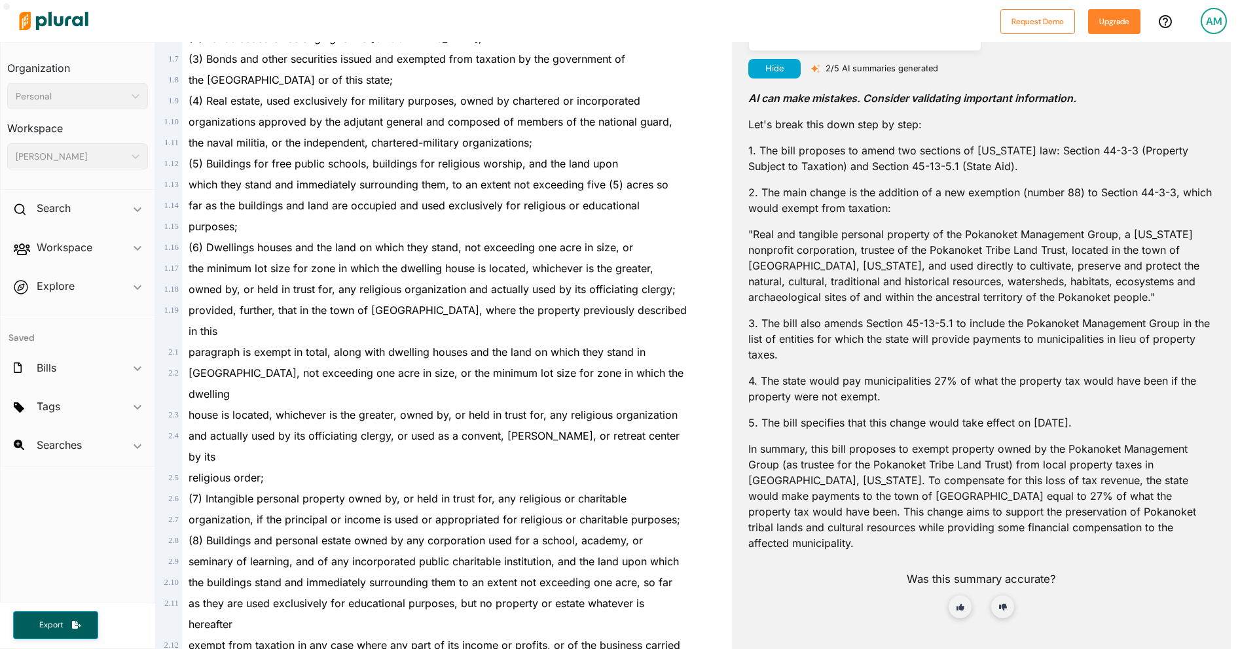
drag, startPoint x: 1029, startPoint y: 173, endPoint x: 734, endPoint y: 132, distance: 298.1
click at [734, 132] on div "Plural AI Topics Appropriations, Budget and Taxation Summary This feature is li…" at bounding box center [981, 333] width 499 height 897
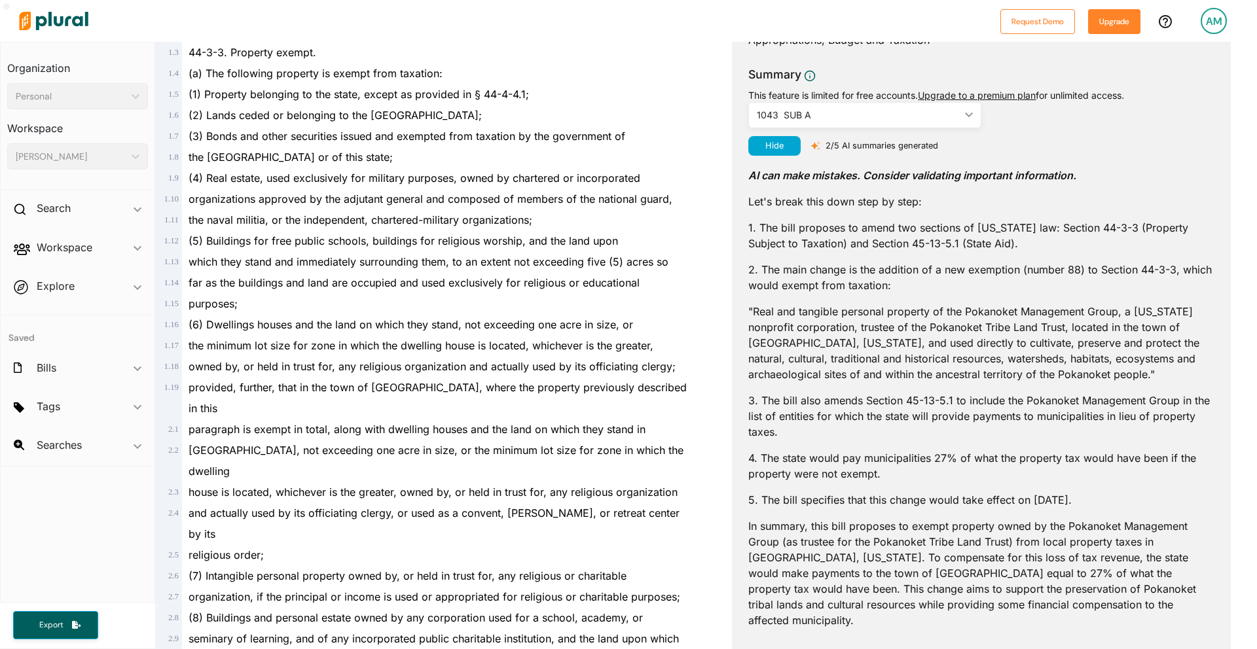
scroll to position [270, 0]
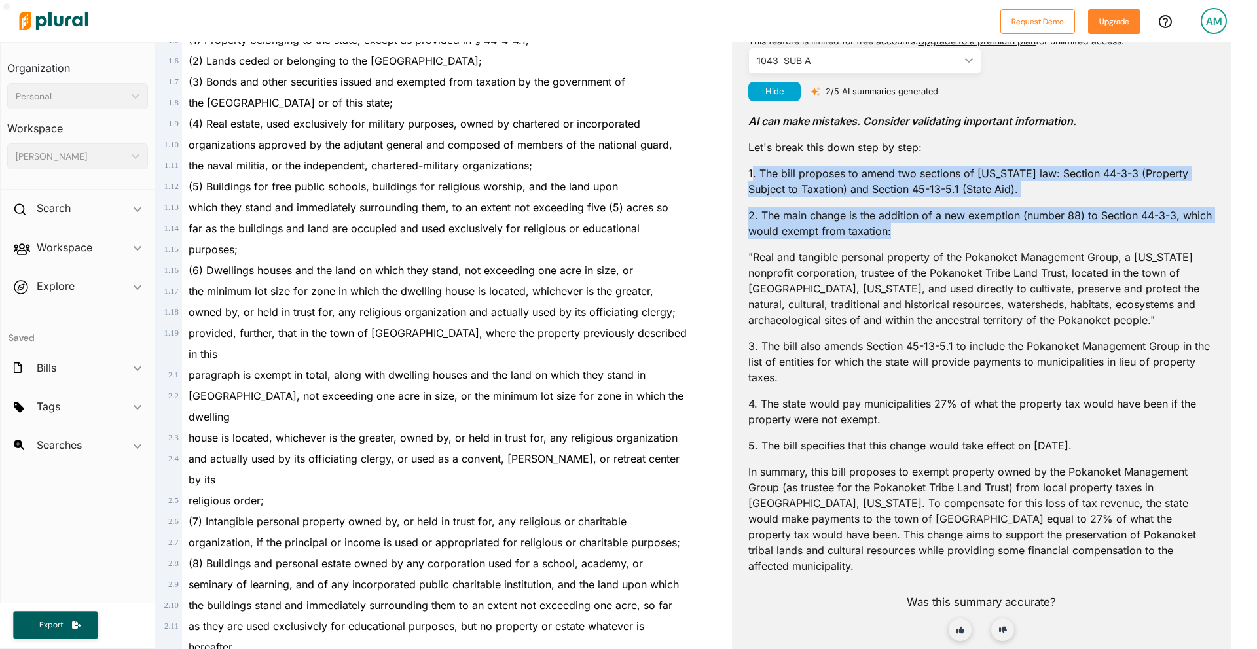
drag, startPoint x: 893, startPoint y: 232, endPoint x: 754, endPoint y: 174, distance: 151.1
click at [754, 174] on div "AI can make mistakes. Consider validating important information. Let's break th…" at bounding box center [981, 387] width 466 height 572
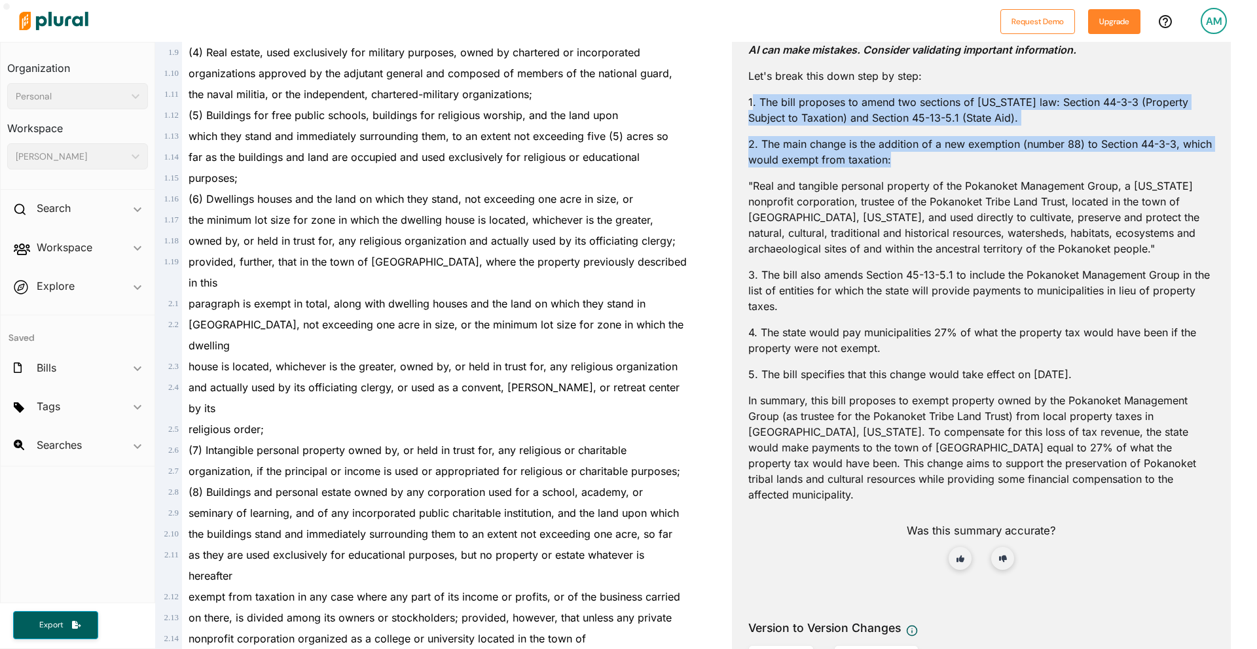
scroll to position [350, 0]
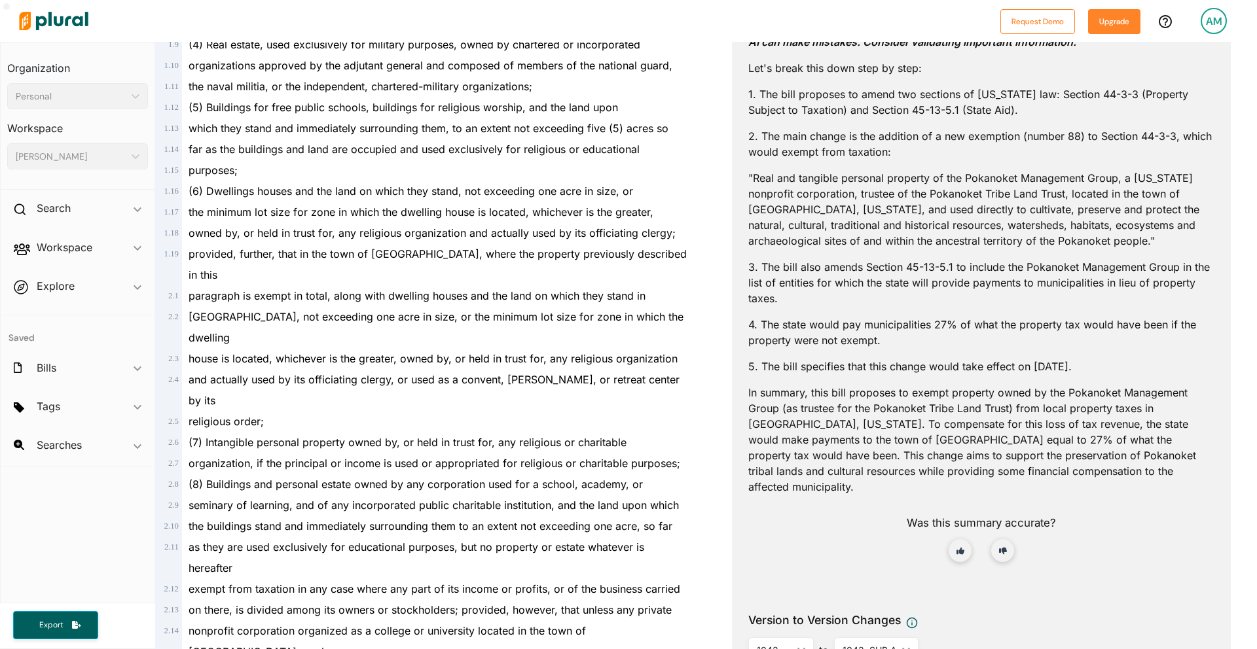
click at [853, 217] on p ""Real and tangible personal property of the Pokanoket Management Group, a Rhode…" at bounding box center [981, 209] width 466 height 79
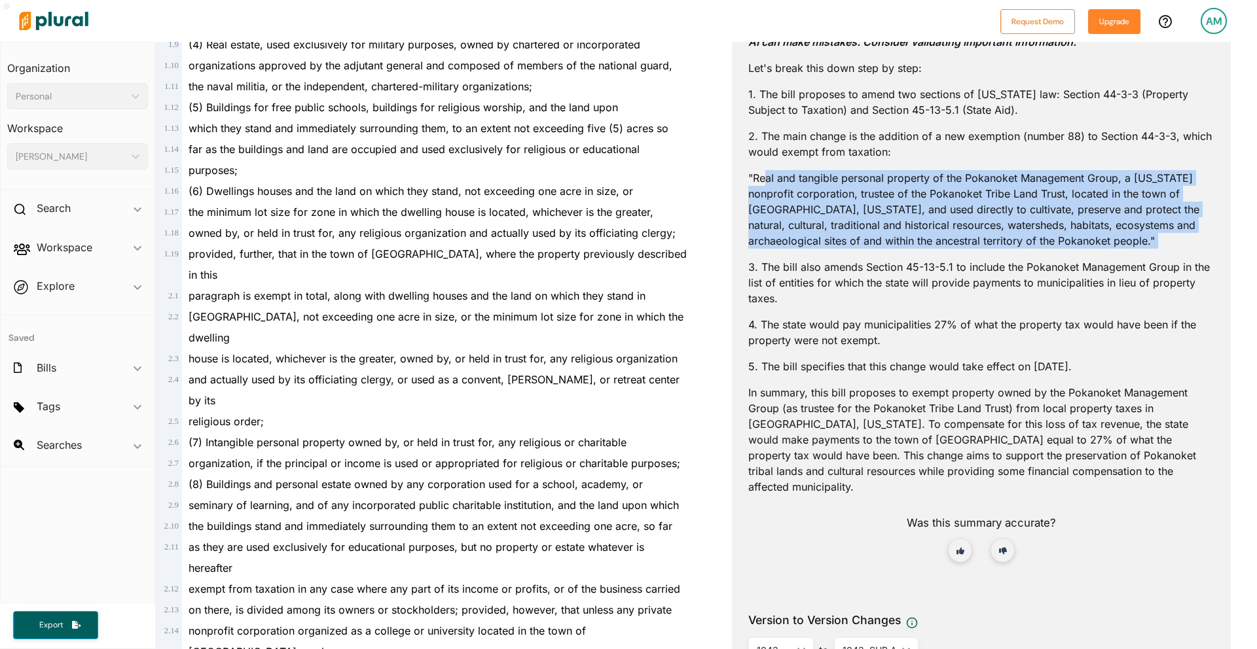
click at [853, 217] on p ""Real and tangible personal property of the Pokanoket Management Group, a Rhode…" at bounding box center [981, 209] width 466 height 79
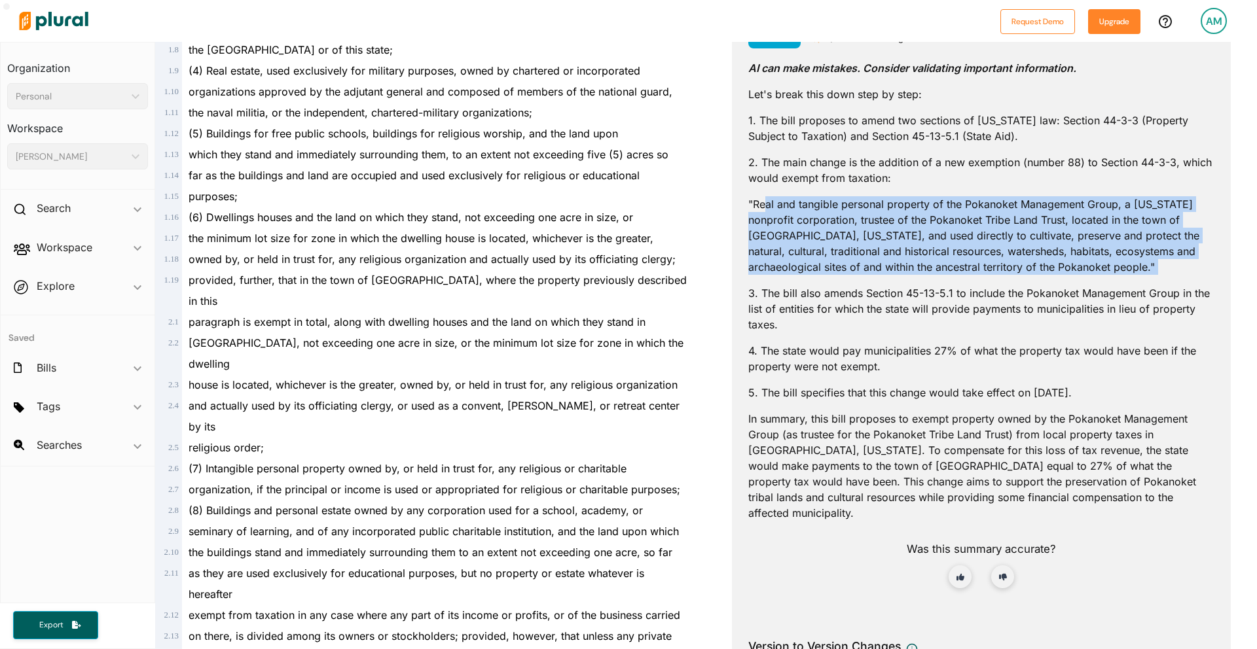
scroll to position [321, 0]
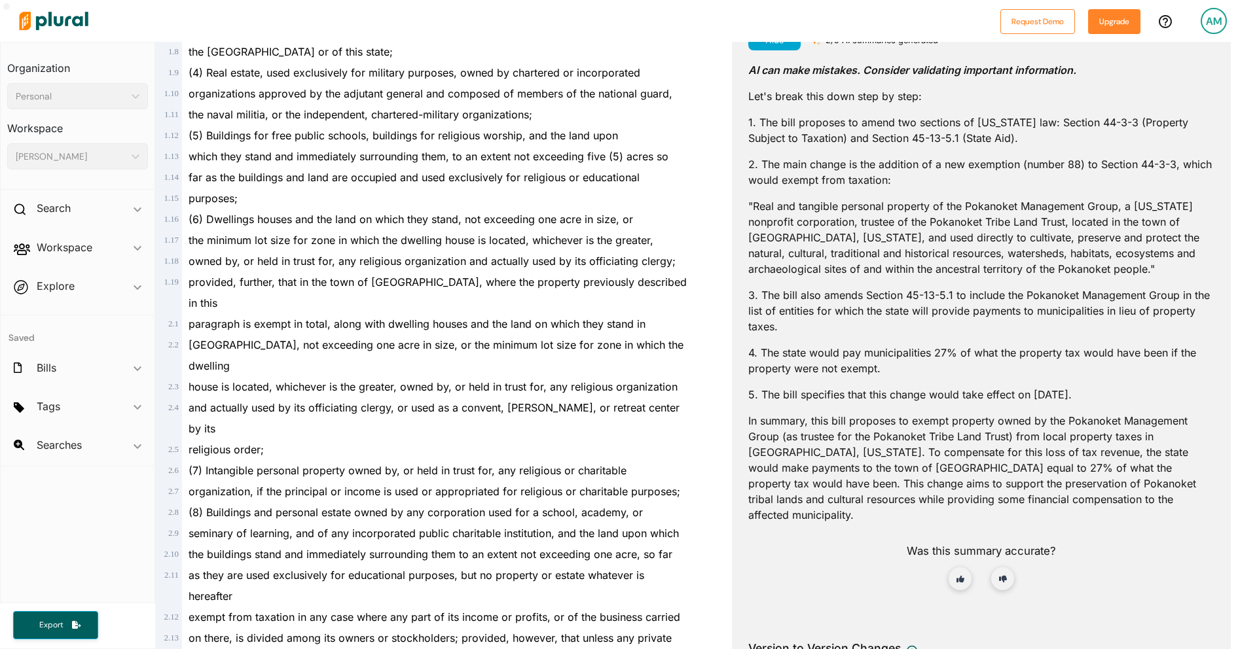
click at [864, 312] on p "3. The bill also amends Section 45-13-5.1 to include the Pokanoket Management G…" at bounding box center [981, 310] width 466 height 47
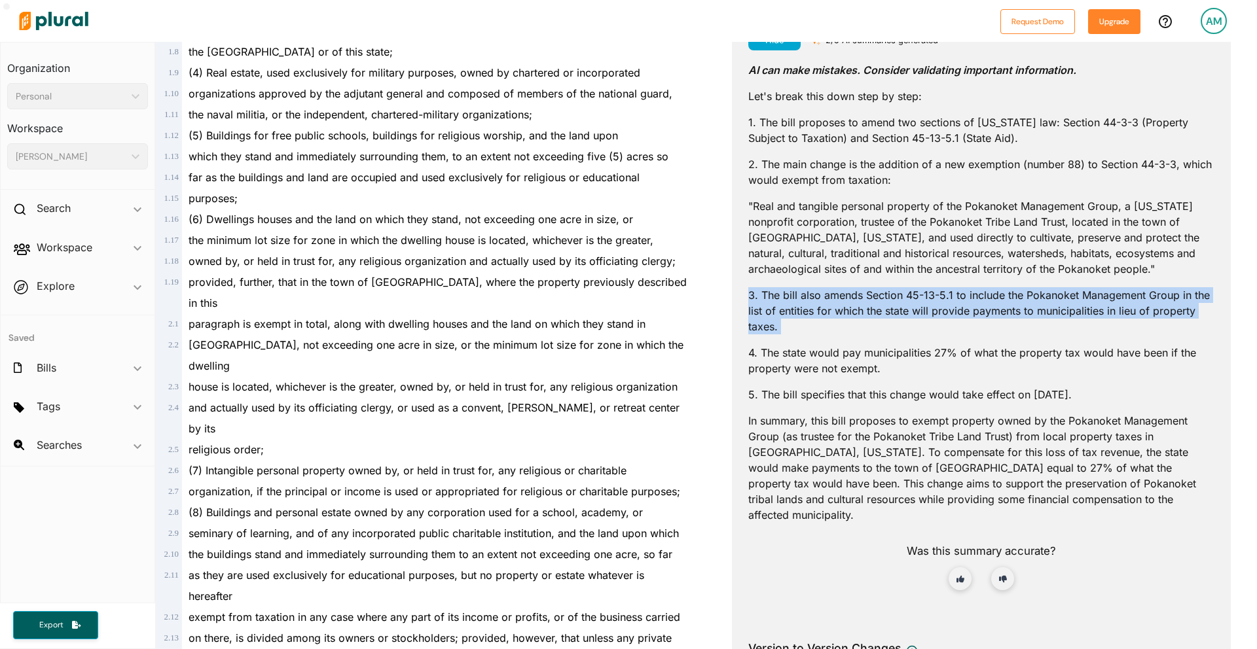
click at [864, 312] on p "3. The bill also amends Section 45-13-5.1 to include the Pokanoket Management G…" at bounding box center [981, 310] width 466 height 47
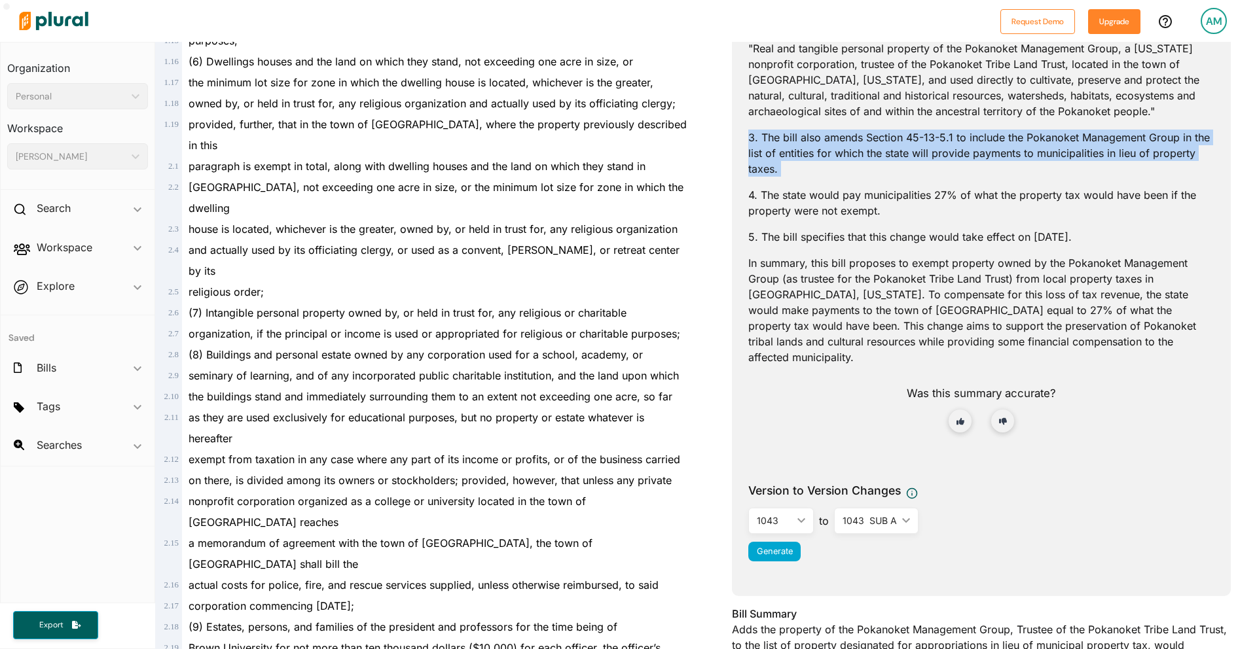
scroll to position [490, 0]
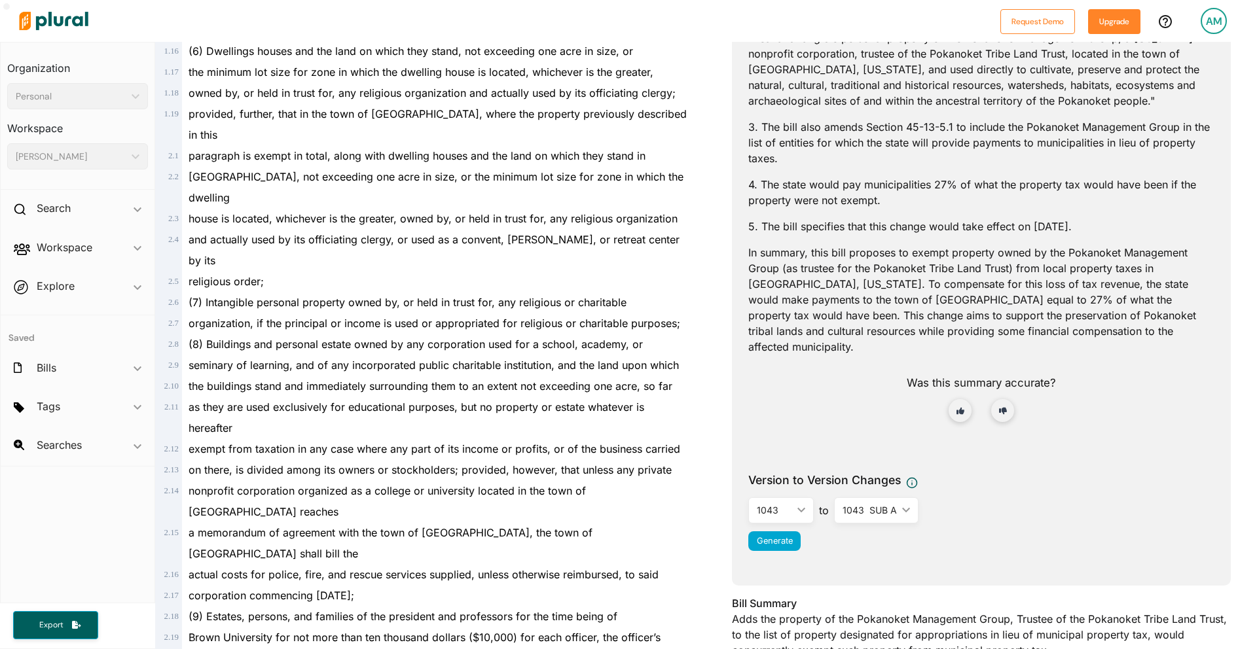
click at [834, 202] on p "4. The state would pay municipalities 27% of what the property tax would have b…" at bounding box center [981, 192] width 466 height 31
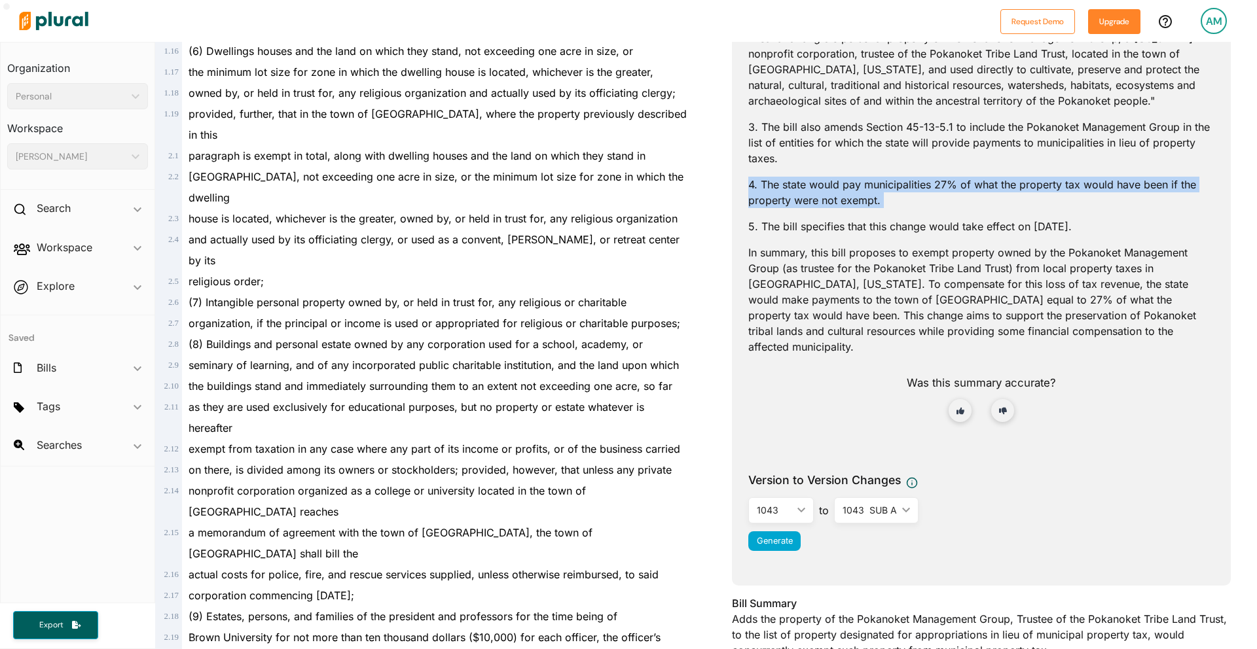
click at [834, 202] on p "4. The state would pay municipalities 27% of what the property tax would have b…" at bounding box center [981, 192] width 466 height 31
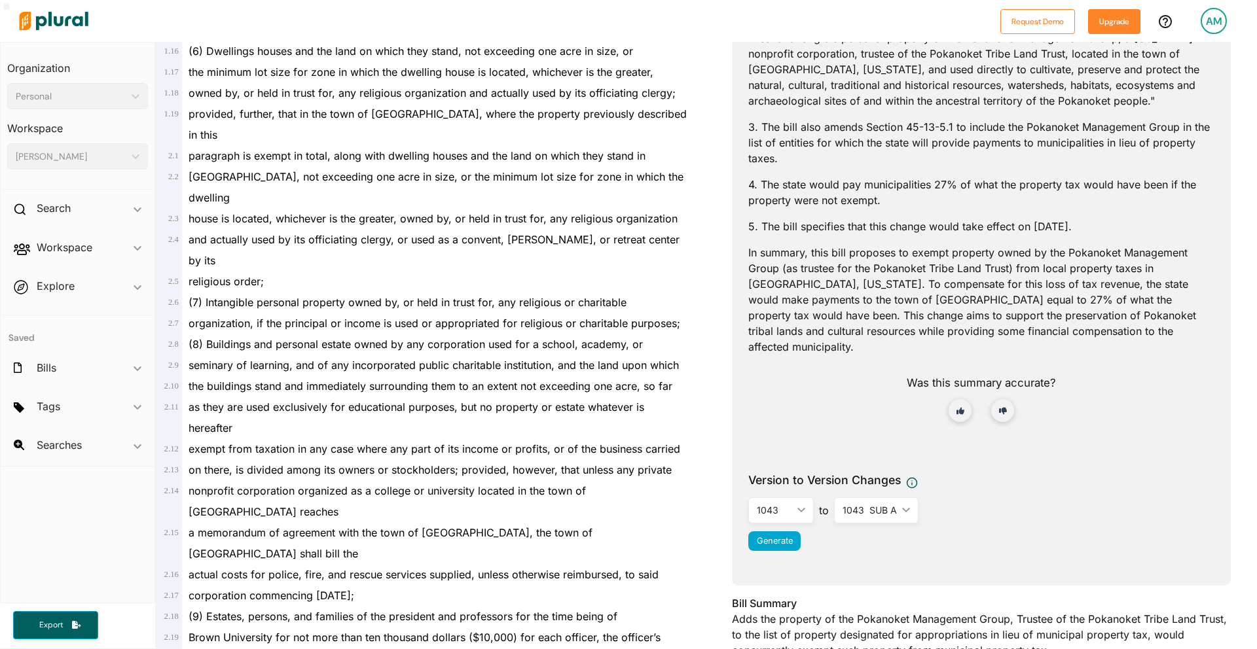
click at [820, 230] on p "5. The bill specifies that this change would take effect on December 31, 2025." at bounding box center [981, 227] width 466 height 16
click at [807, 230] on p "5. The bill specifies that this change would take effect on December 31, 2025." at bounding box center [981, 227] width 466 height 16
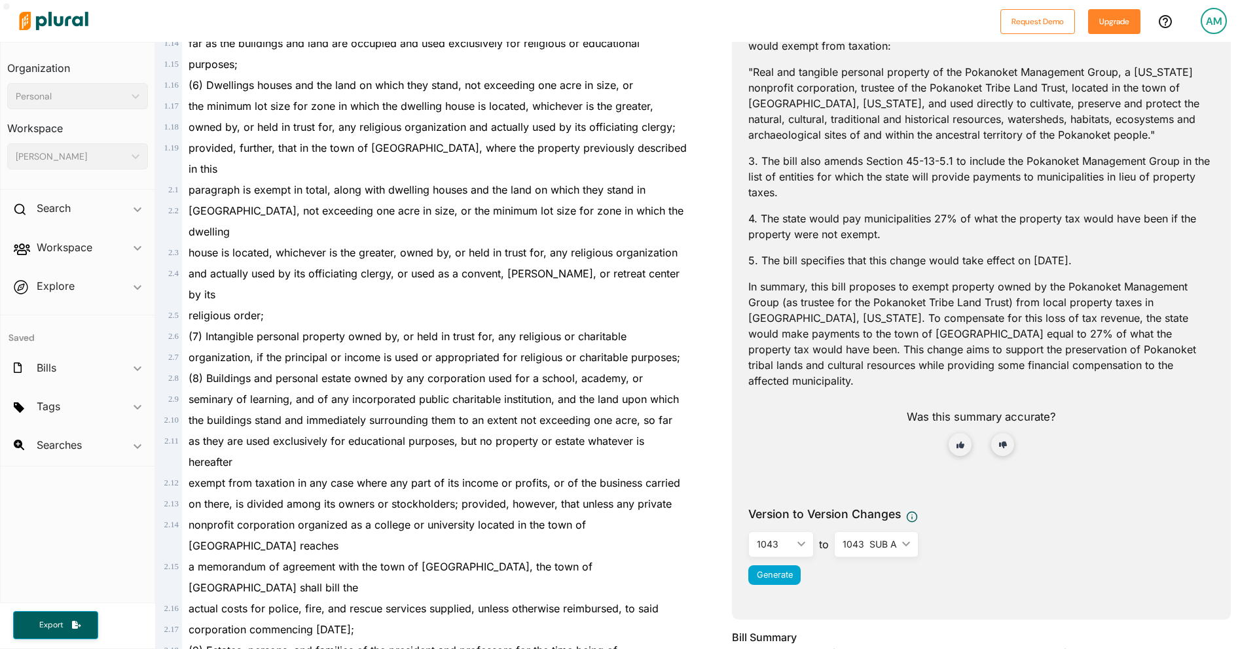
scroll to position [444, 0]
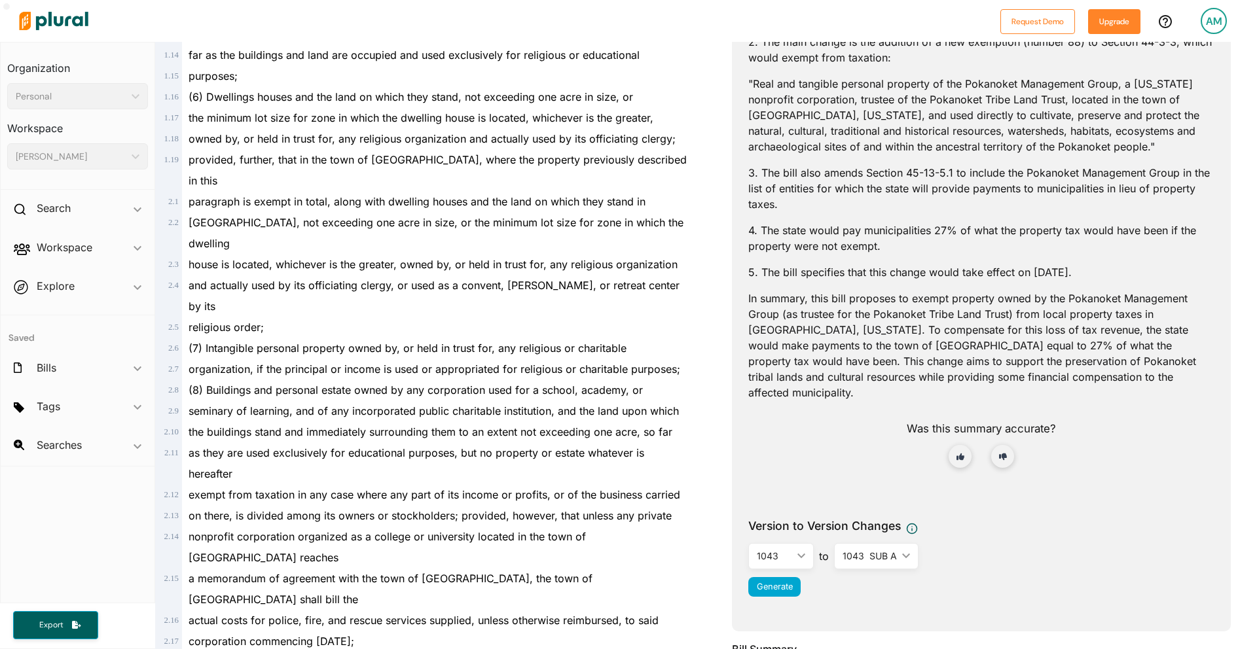
drag, startPoint x: 1121, startPoint y: 270, endPoint x: 740, endPoint y: 275, distance: 381.1
click at [740, 275] on div "Plural AI Topics Appropriations, Budget and Taxation Summary This feature is li…" at bounding box center [981, 182] width 499 height 897
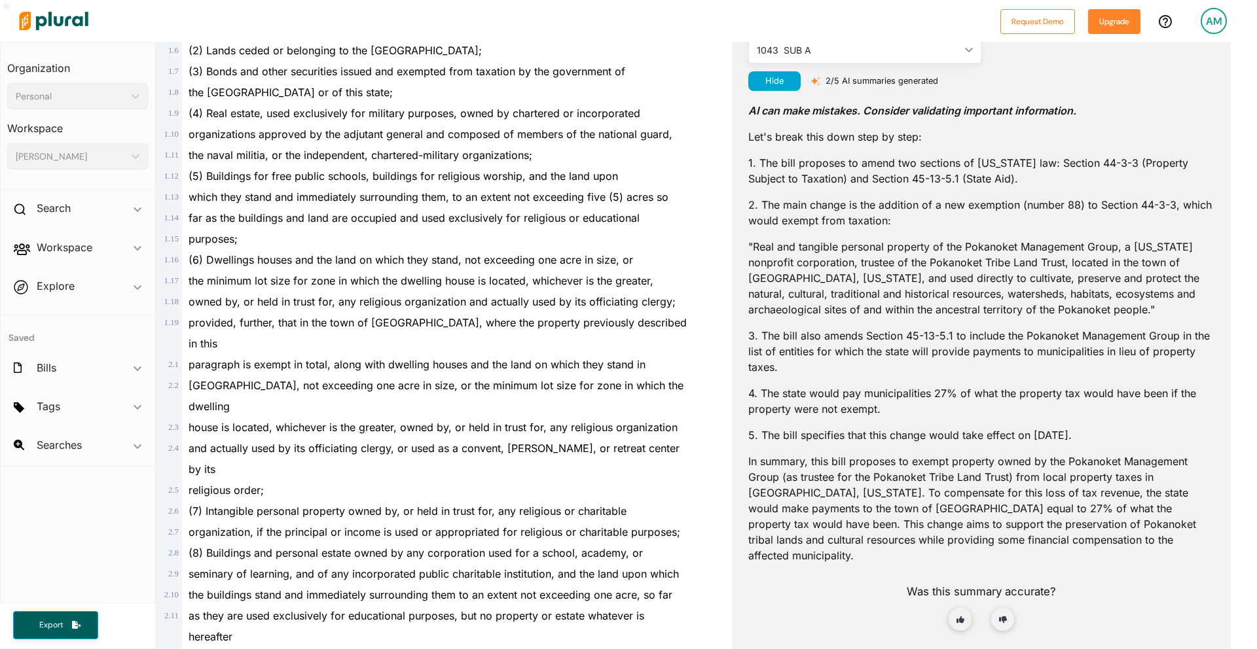
scroll to position [282, 0]
click at [864, 483] on p "In summary, this bill proposes to exempt property owned by the Pokanoket Manage…" at bounding box center [981, 508] width 466 height 110
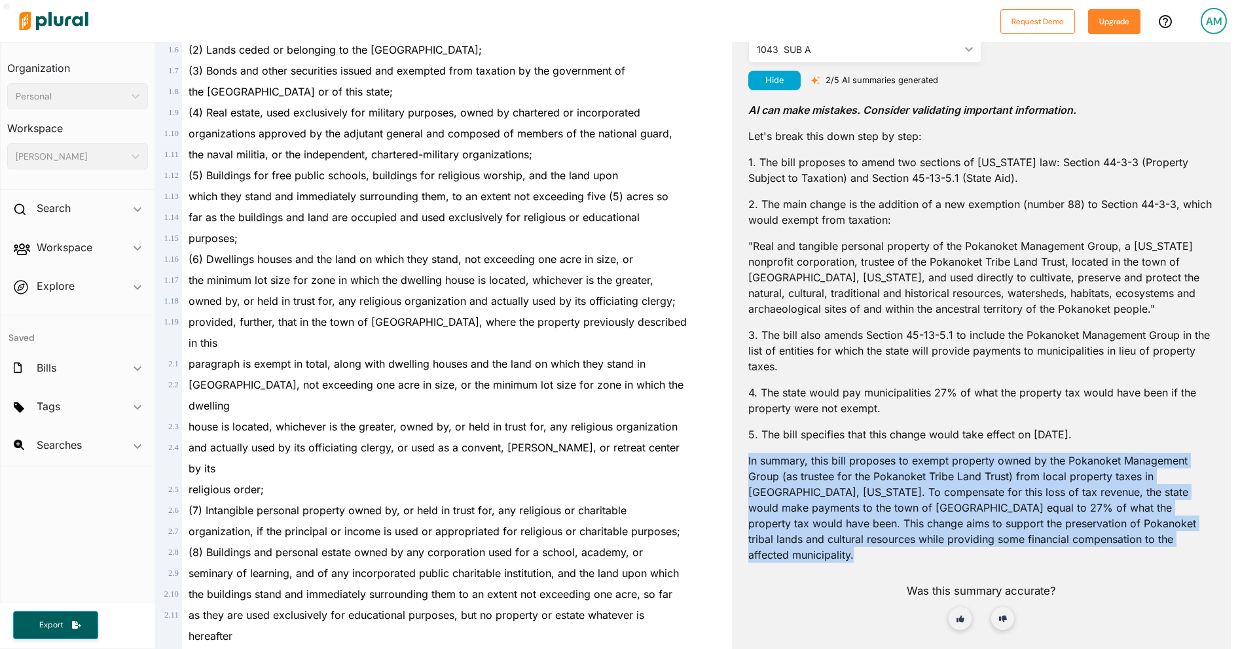
click at [864, 483] on p "In summary, this bill proposes to exempt property owned by the Pokanoket Manage…" at bounding box center [981, 508] width 466 height 110
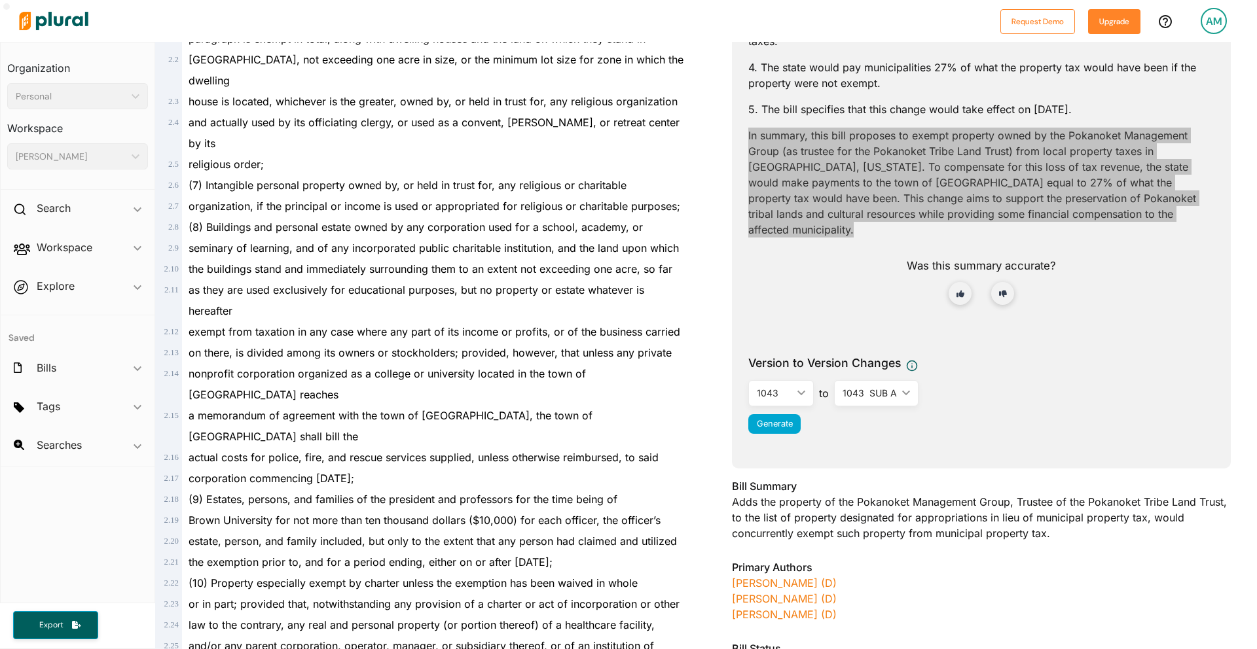
scroll to position [612, 0]
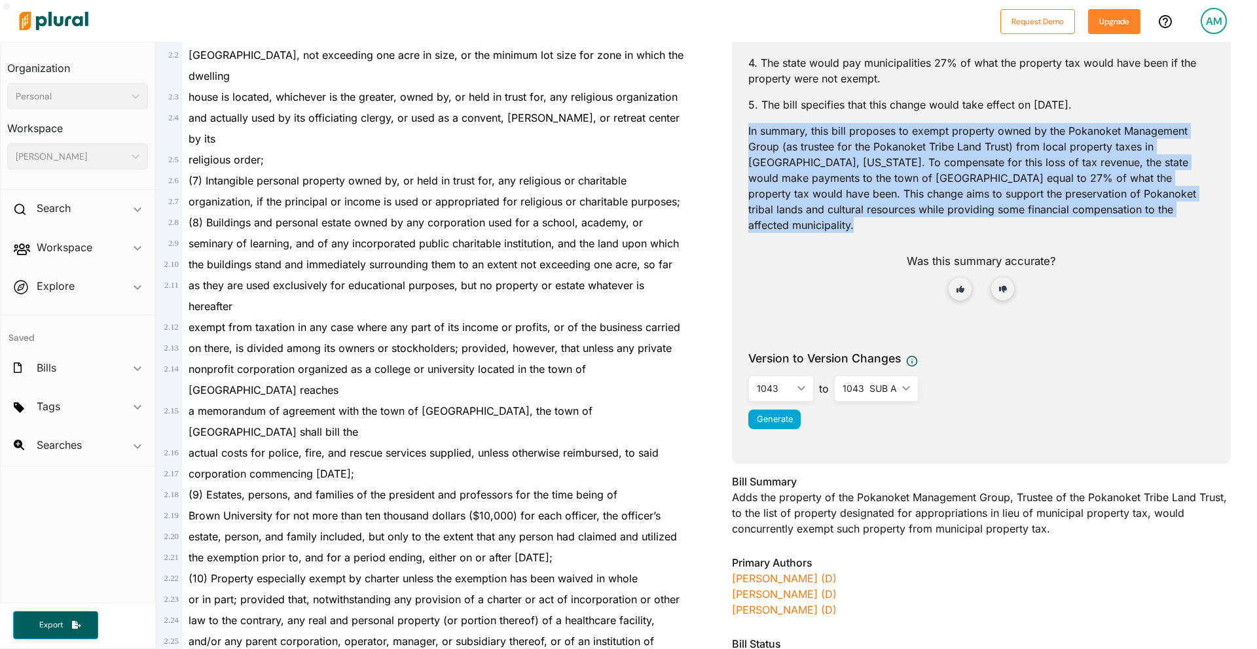
click at [877, 382] on div "1043 SUB A" at bounding box center [870, 389] width 54 height 14
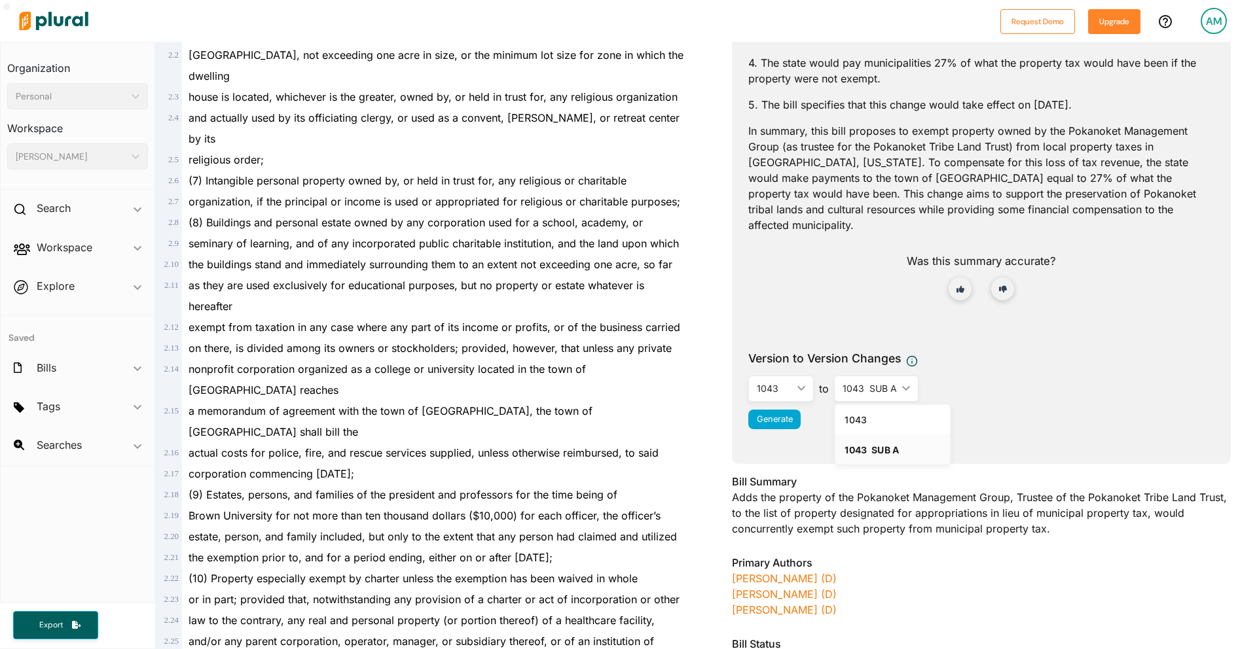
click at [1021, 318] on div "Summary This feature is limited for free accounts. Upgrade to a premium plan fo…" at bounding box center [981, 6] width 466 height 670
click at [769, 414] on span "Generate" at bounding box center [775, 419] width 36 height 10
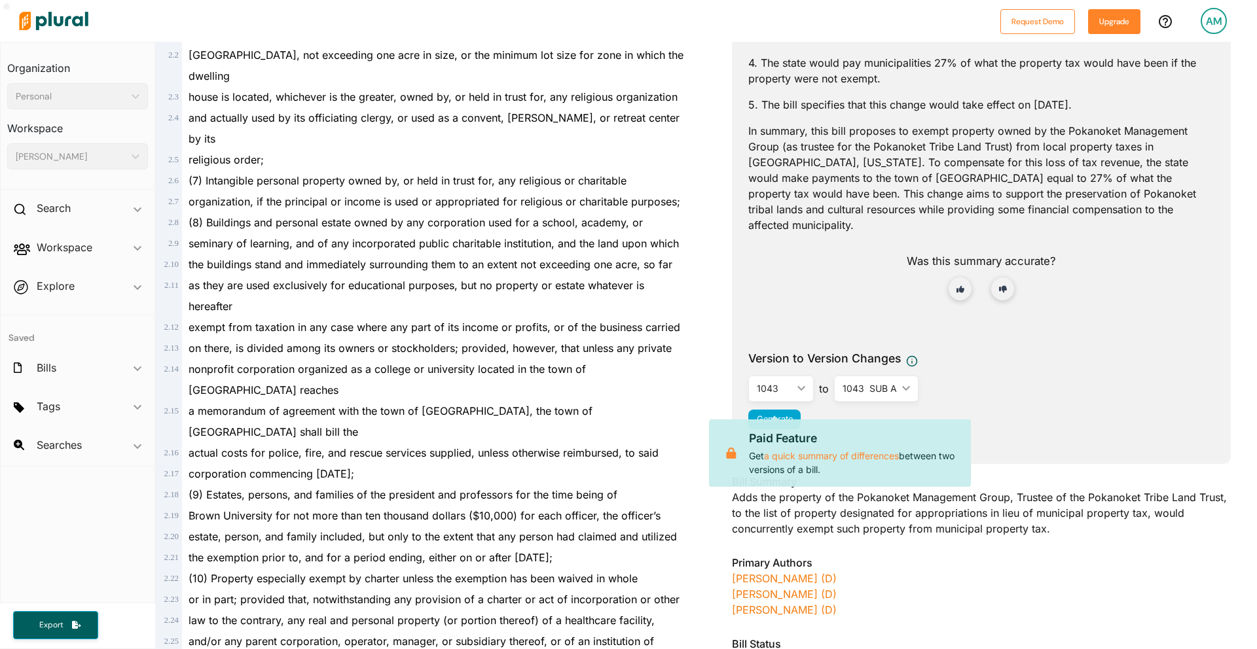
click at [1068, 376] on div "1043 ic_keyboard_arrow_down 1043 1043 SUB A to 1043 SUB A ic_keyboard_arrow_dow…" at bounding box center [981, 389] width 466 height 26
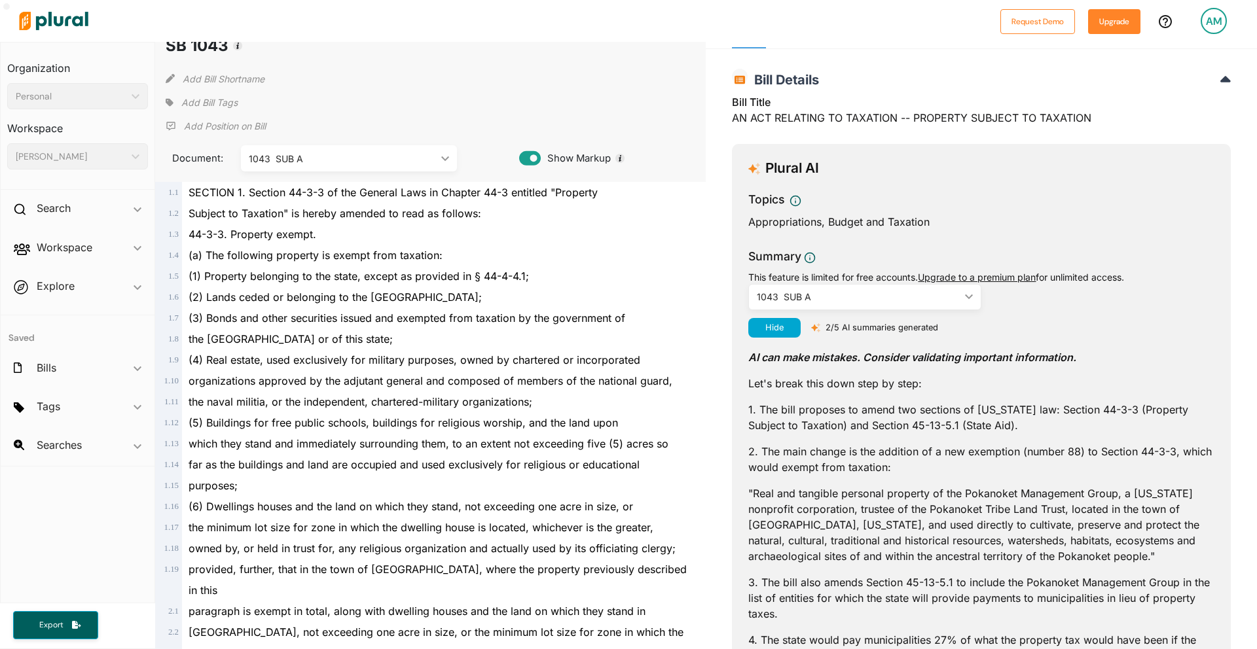
scroll to position [0, 0]
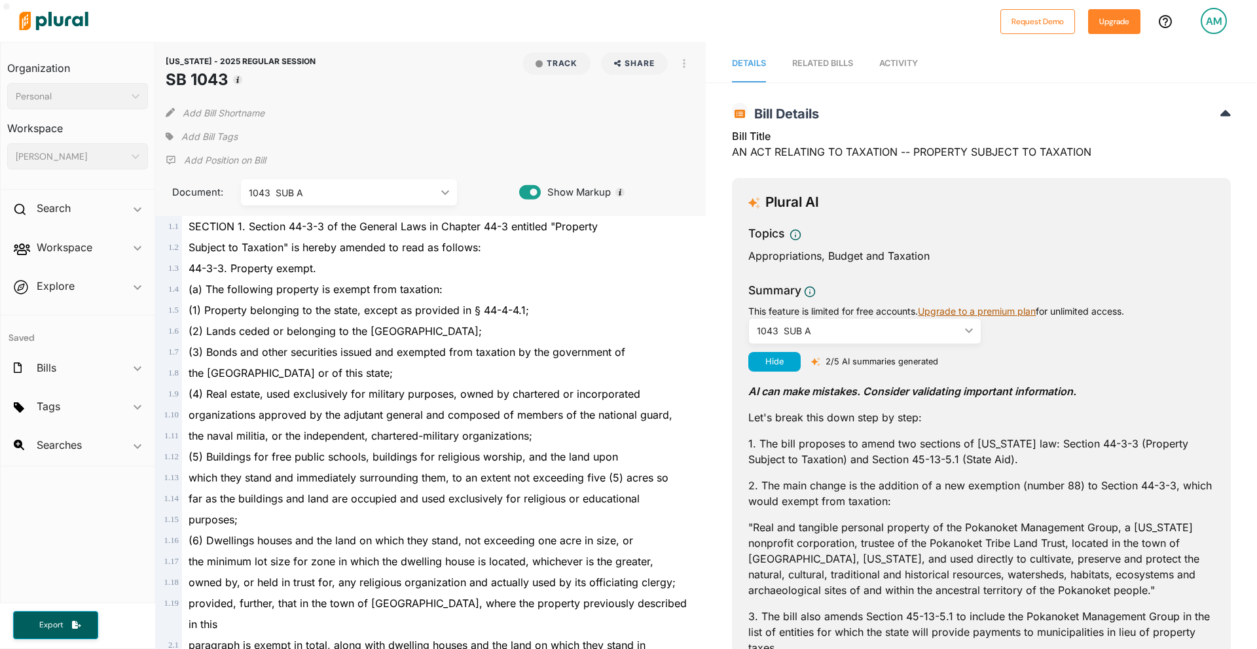
click at [1011, 315] on link "Upgrade to a premium plan" at bounding box center [977, 311] width 118 height 11
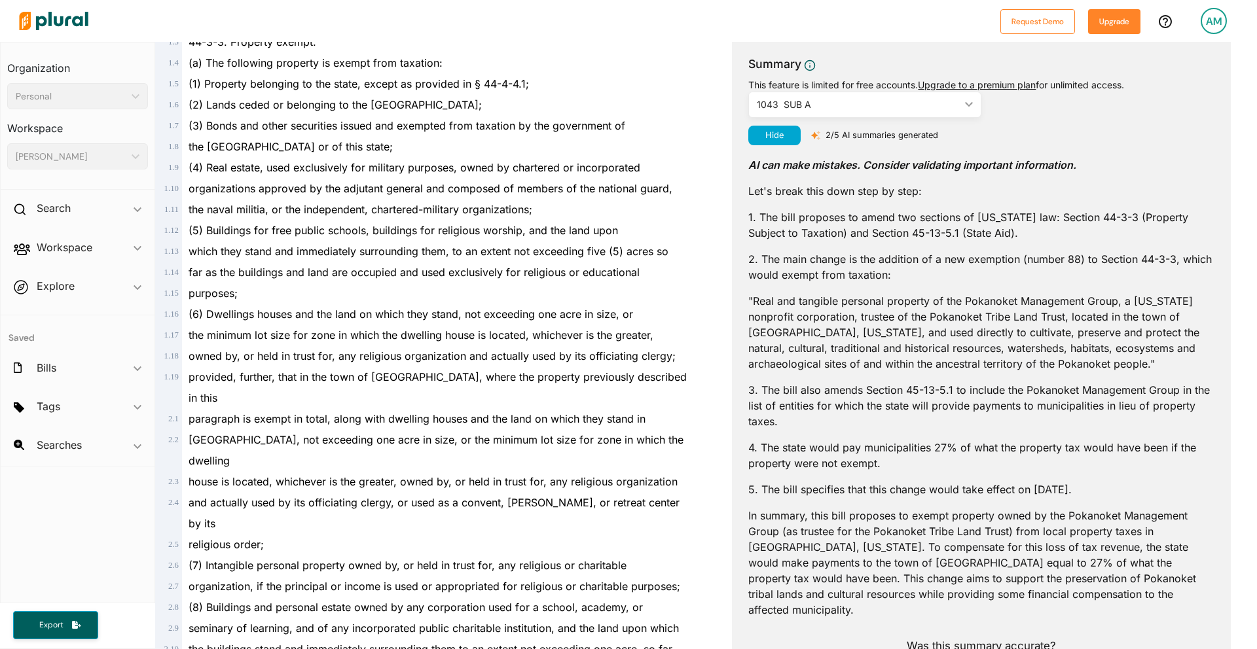
scroll to position [217, 0]
